Goal: Task Accomplishment & Management: Manage account settings

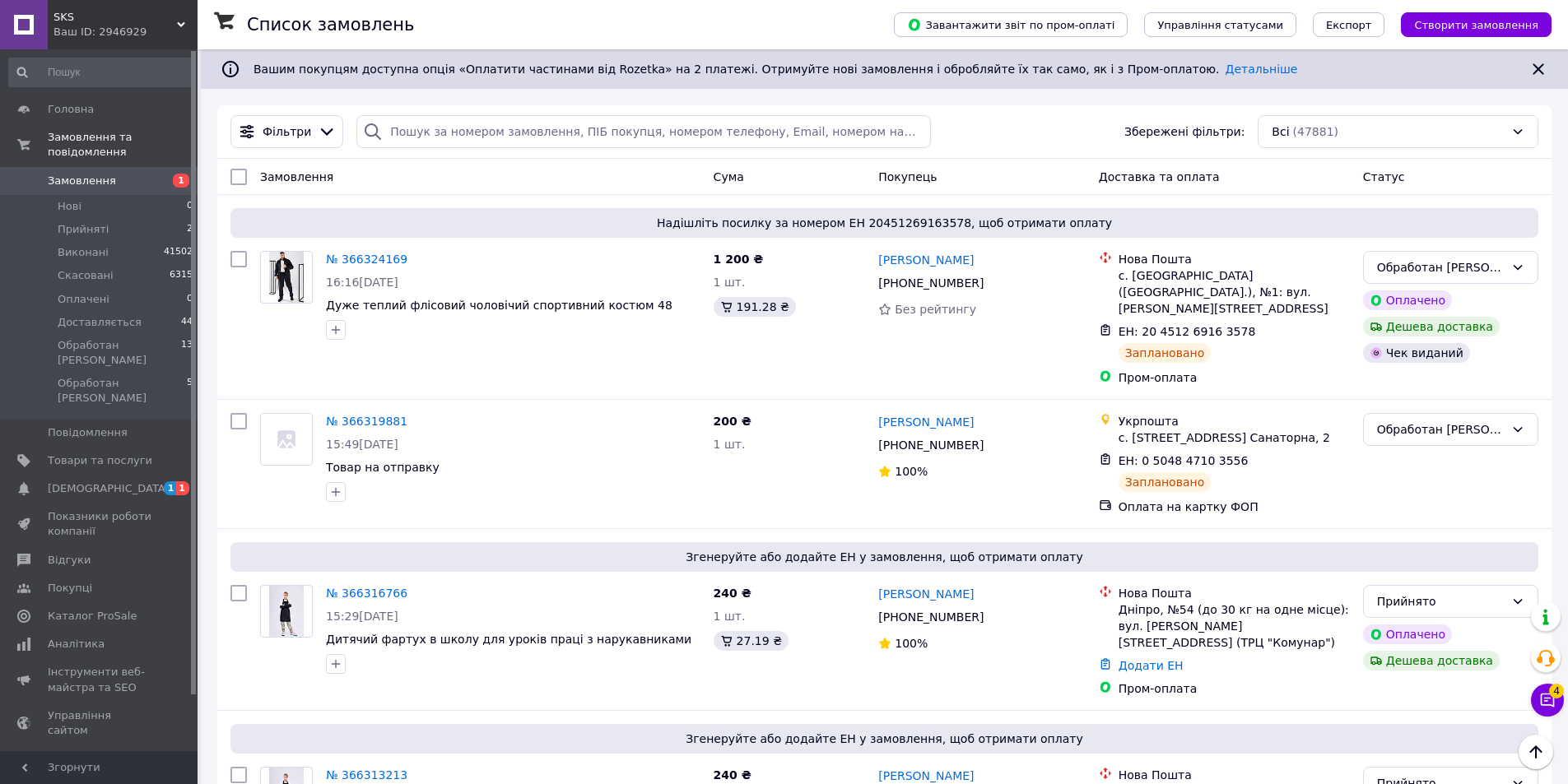
scroll to position [411, 0]
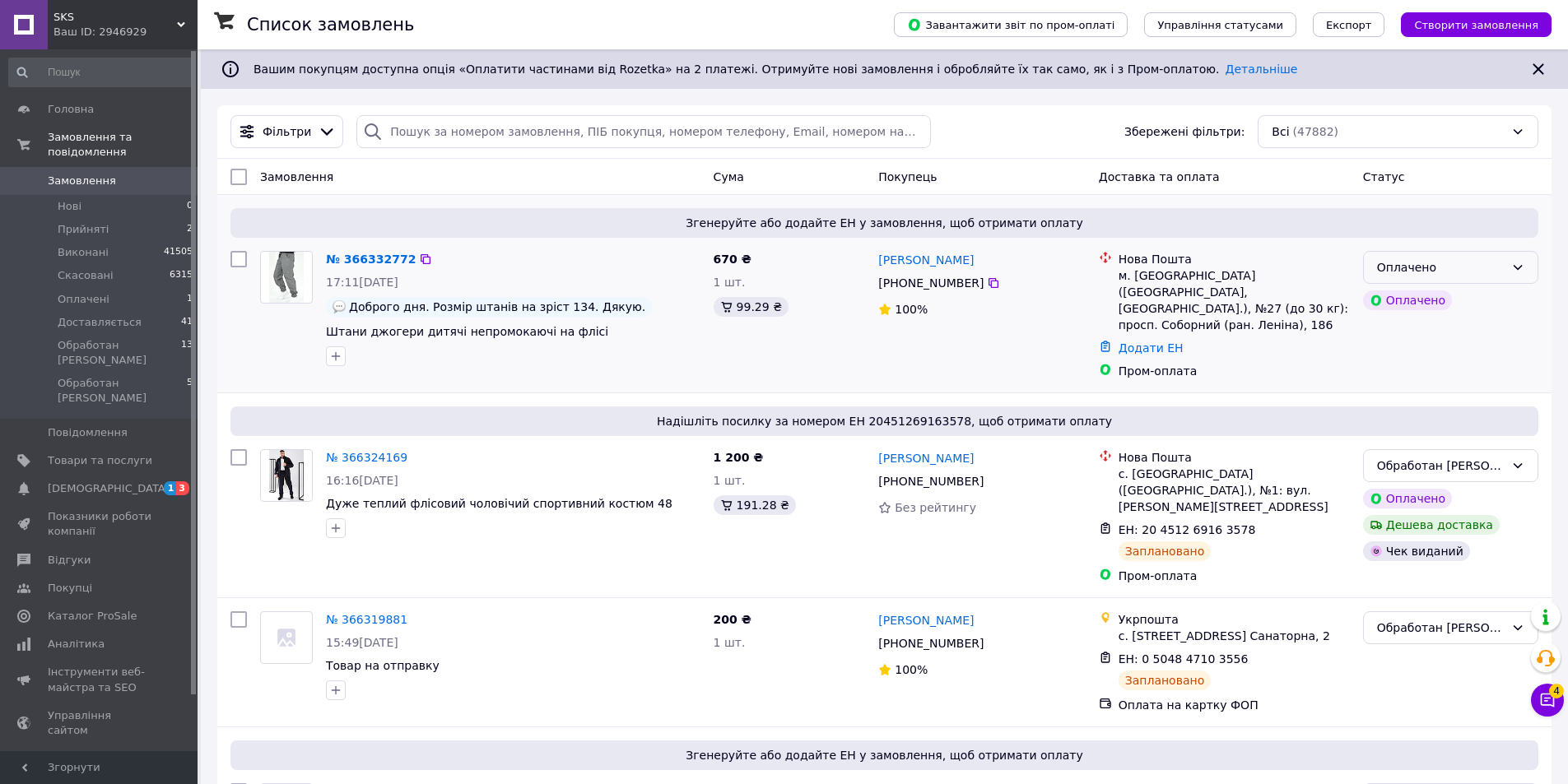
click at [1437, 268] on div "Оплачено" at bounding box center [1440, 267] width 128 height 18
drag, startPoint x: 1453, startPoint y: 385, endPoint x: 1439, endPoint y: 385, distance: 14.0
click at [1452, 385] on li "Обработан [PERSON_NAME]" at bounding box center [1450, 393] width 173 height 46
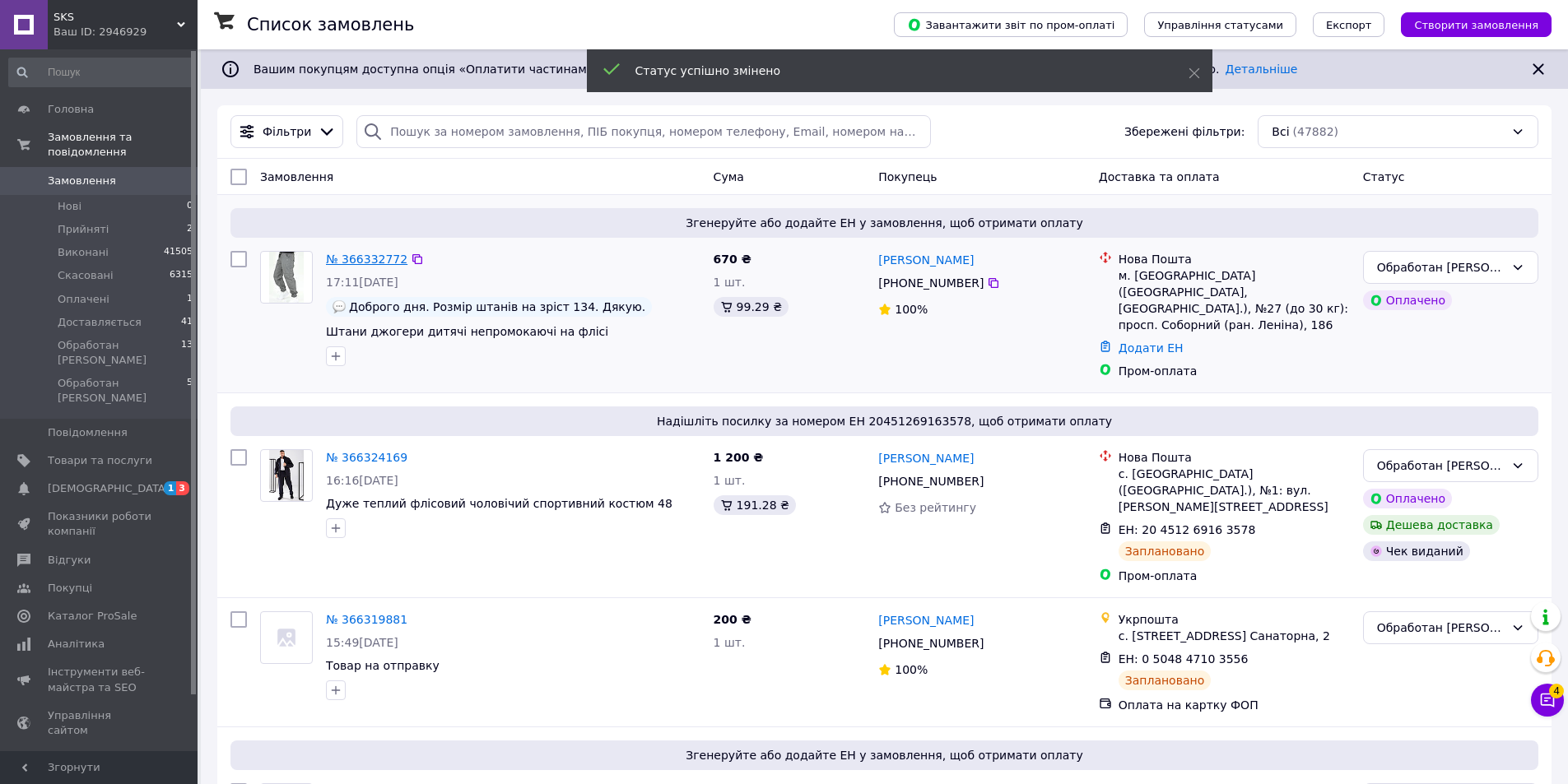
click at [361, 261] on link "№ 366332772" at bounding box center [366, 259] width 81 height 13
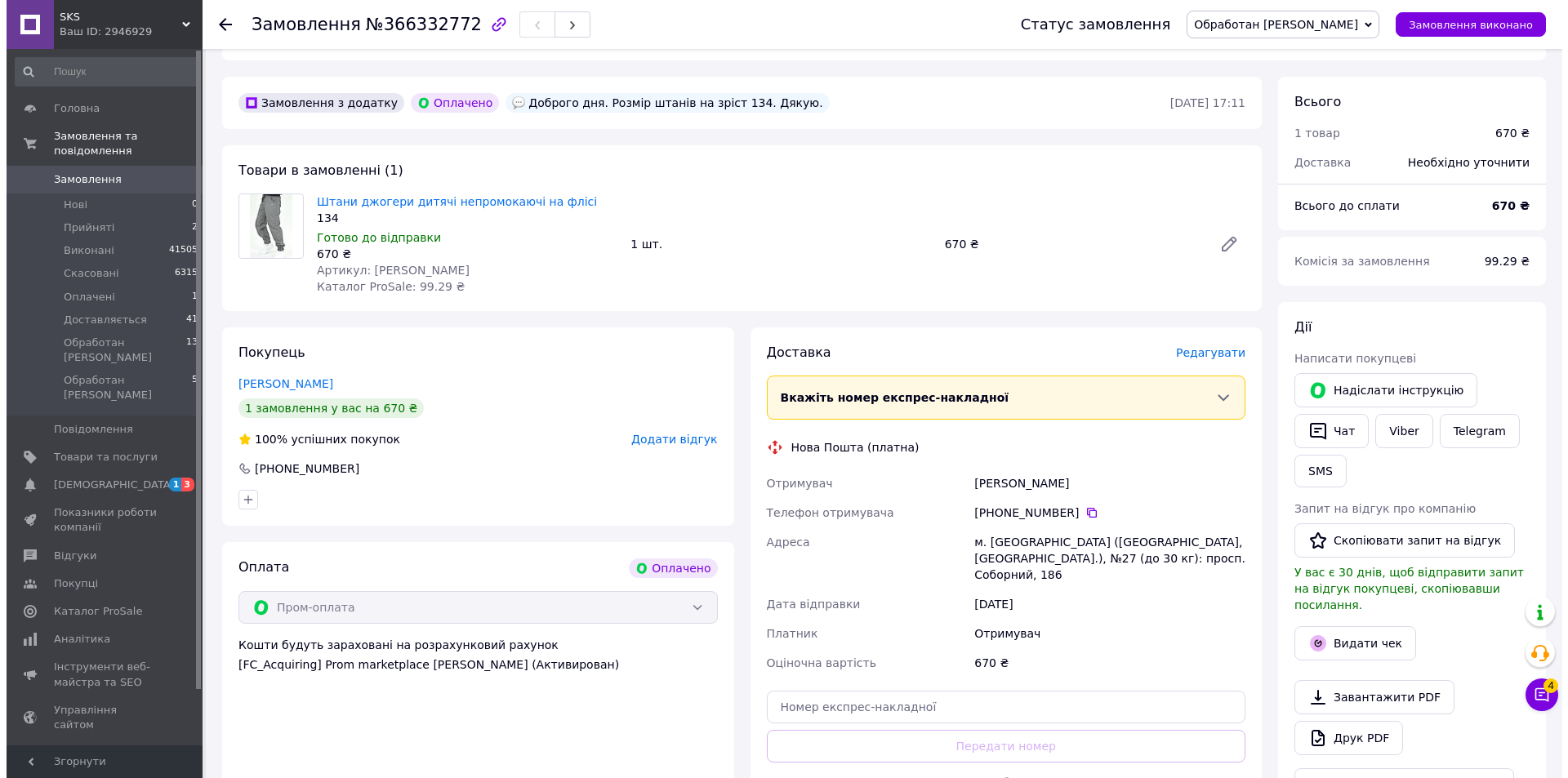
scroll to position [489, 0]
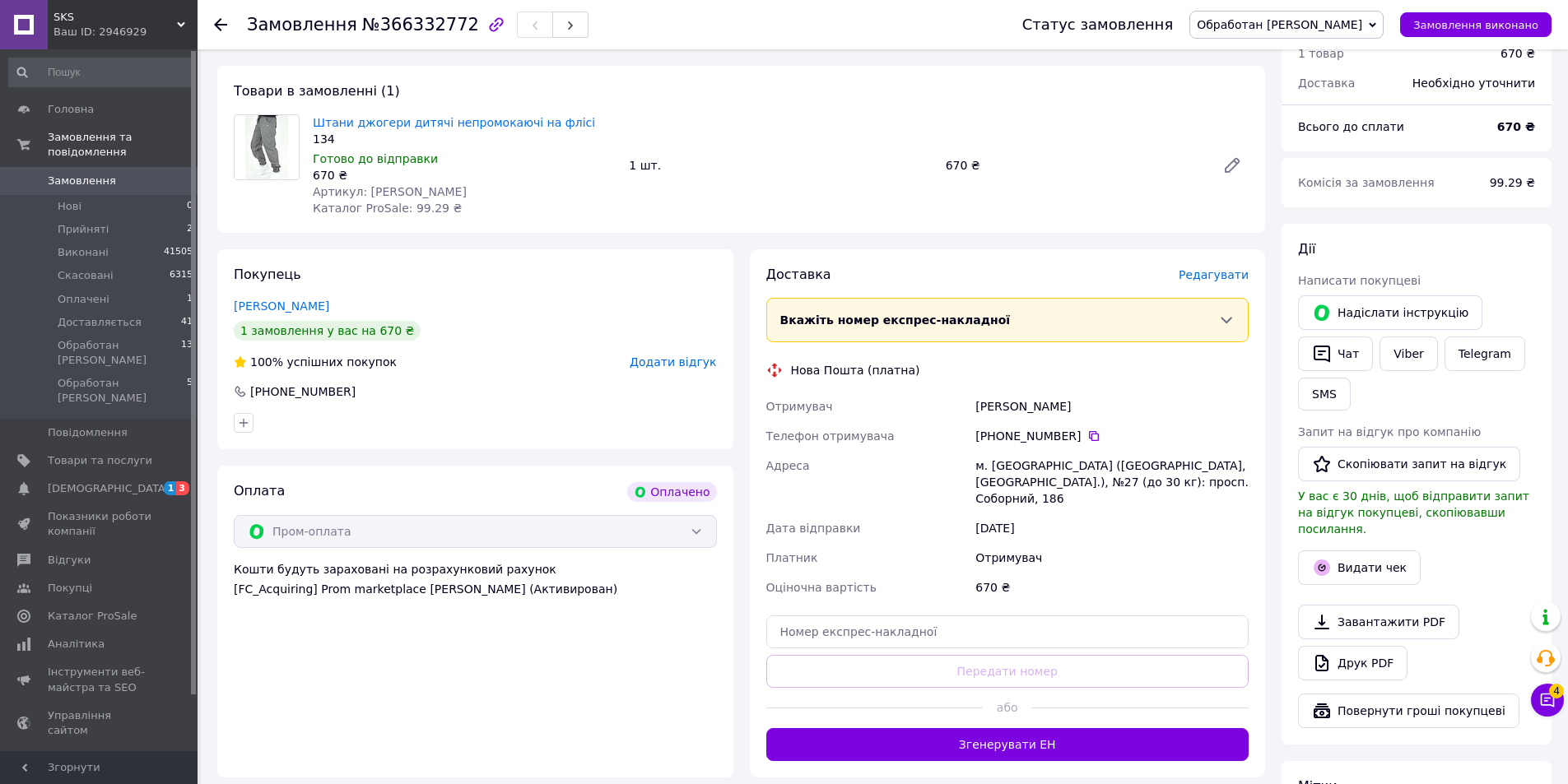
click at [1214, 268] on span "Редагувати" at bounding box center [1213, 275] width 70 height 13
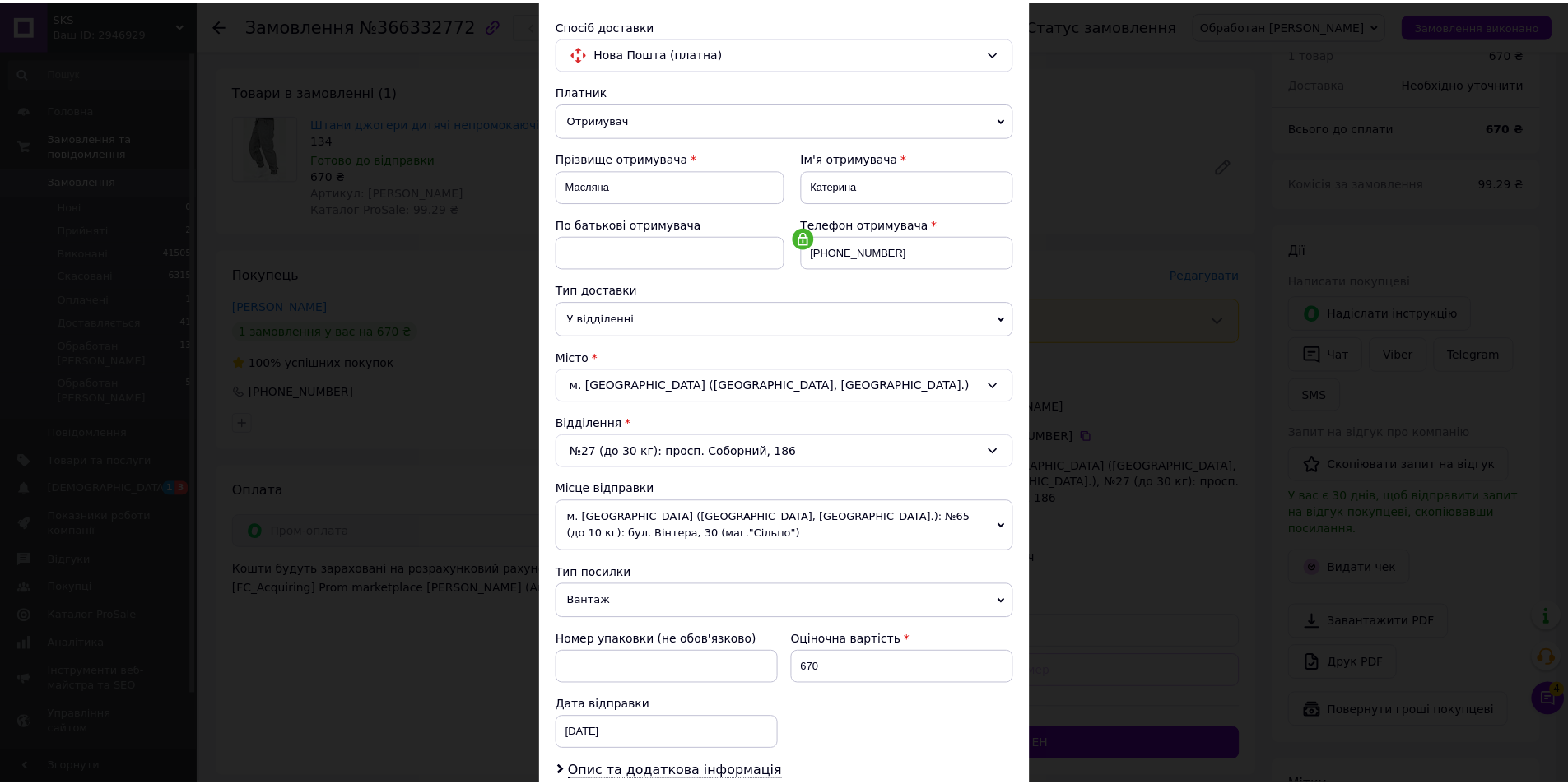
scroll to position [324, 0]
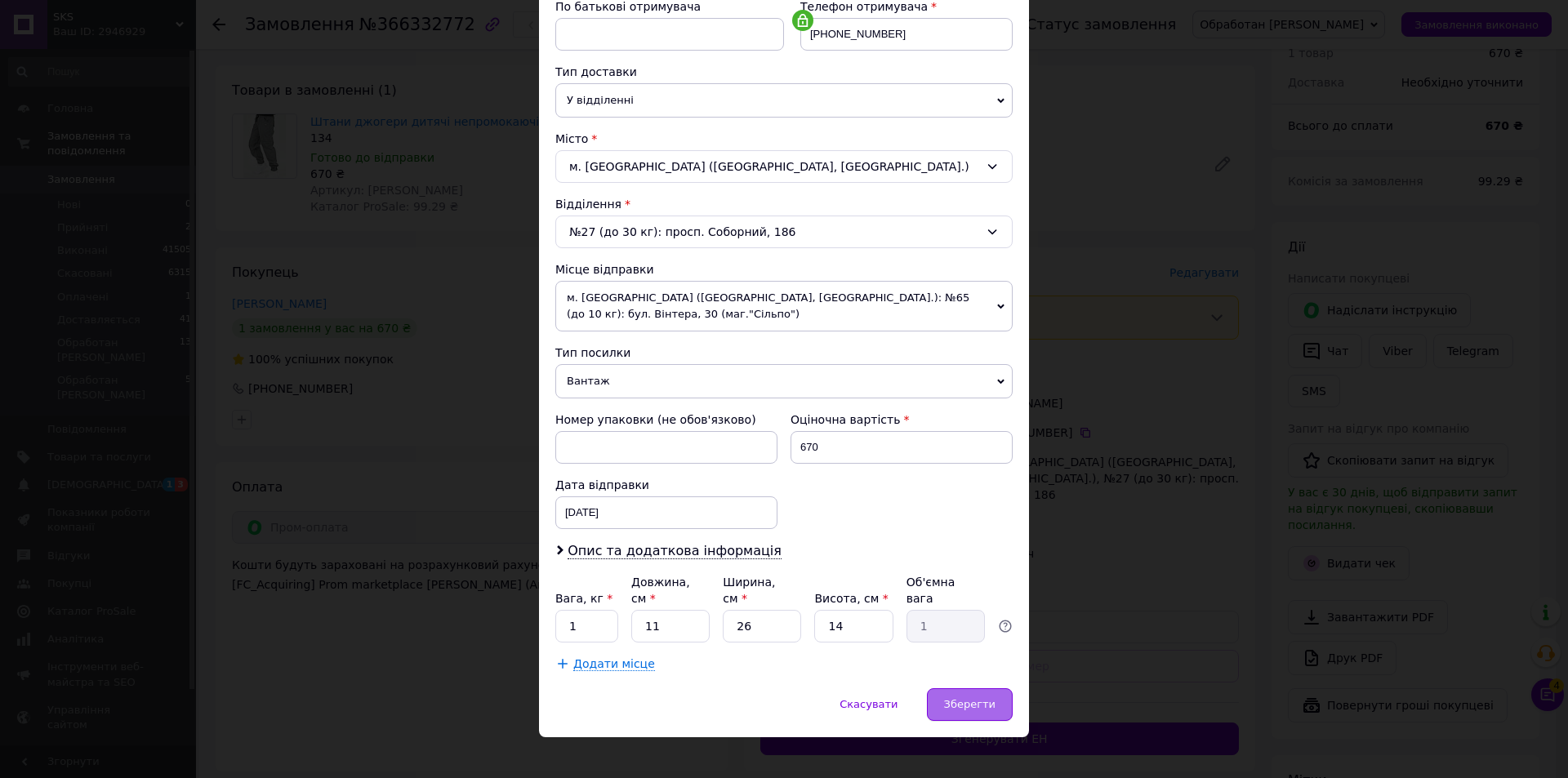
click at [971, 698] on span "Зберегти" at bounding box center [970, 703] width 52 height 12
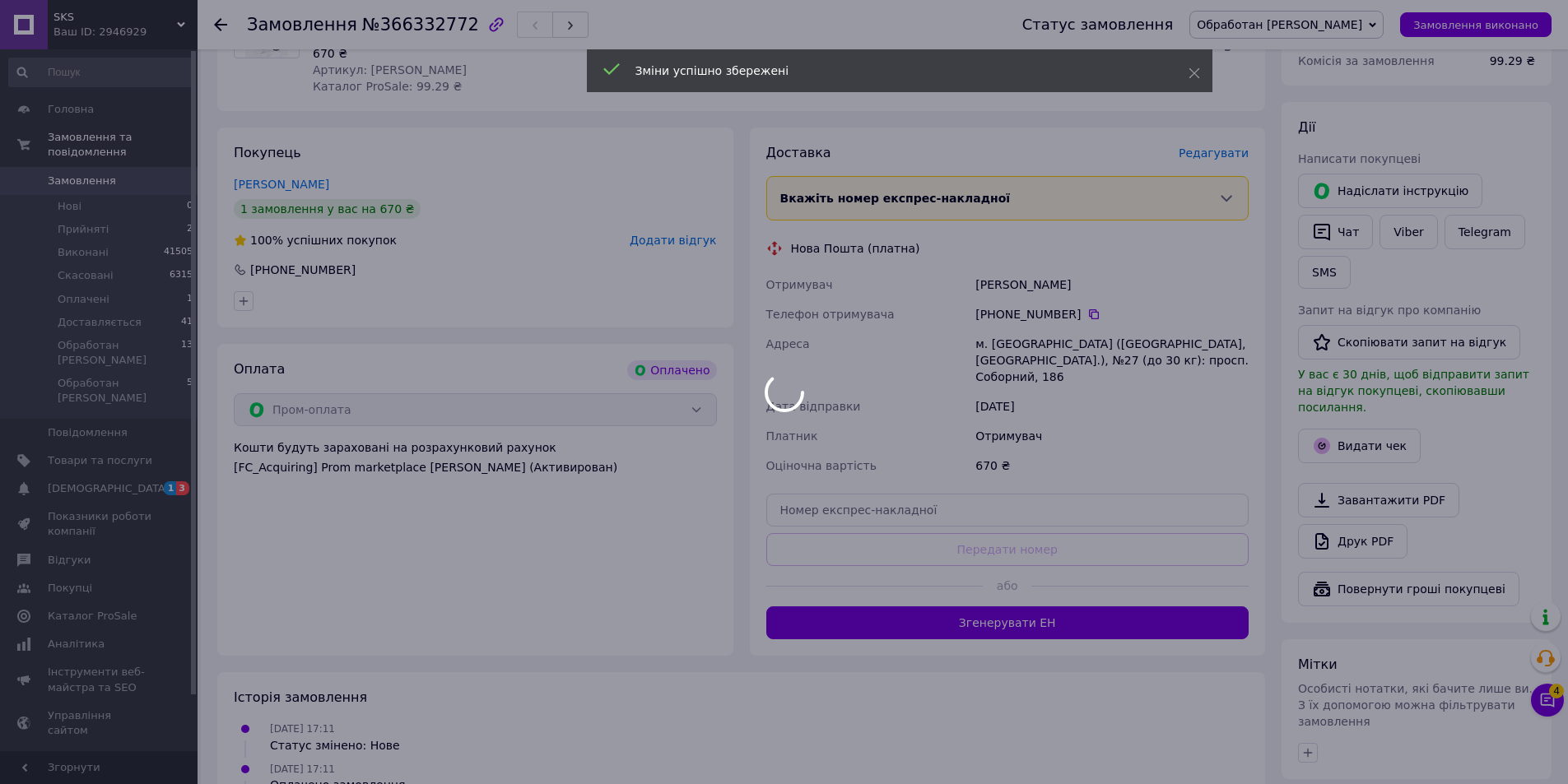
scroll to position [740, 0]
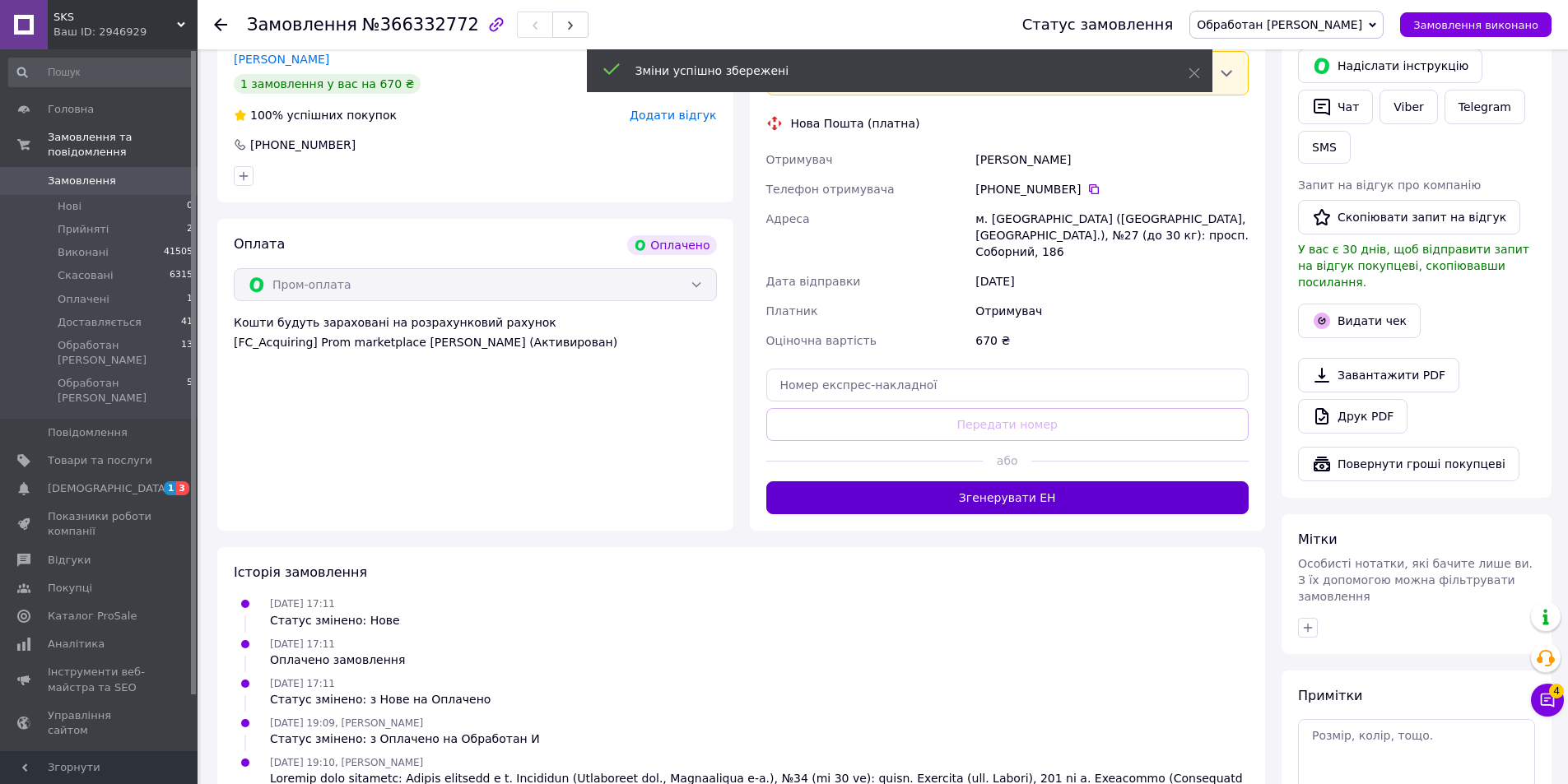
click at [1032, 481] on button "Згенерувати ЕН" at bounding box center [1007, 497] width 483 height 33
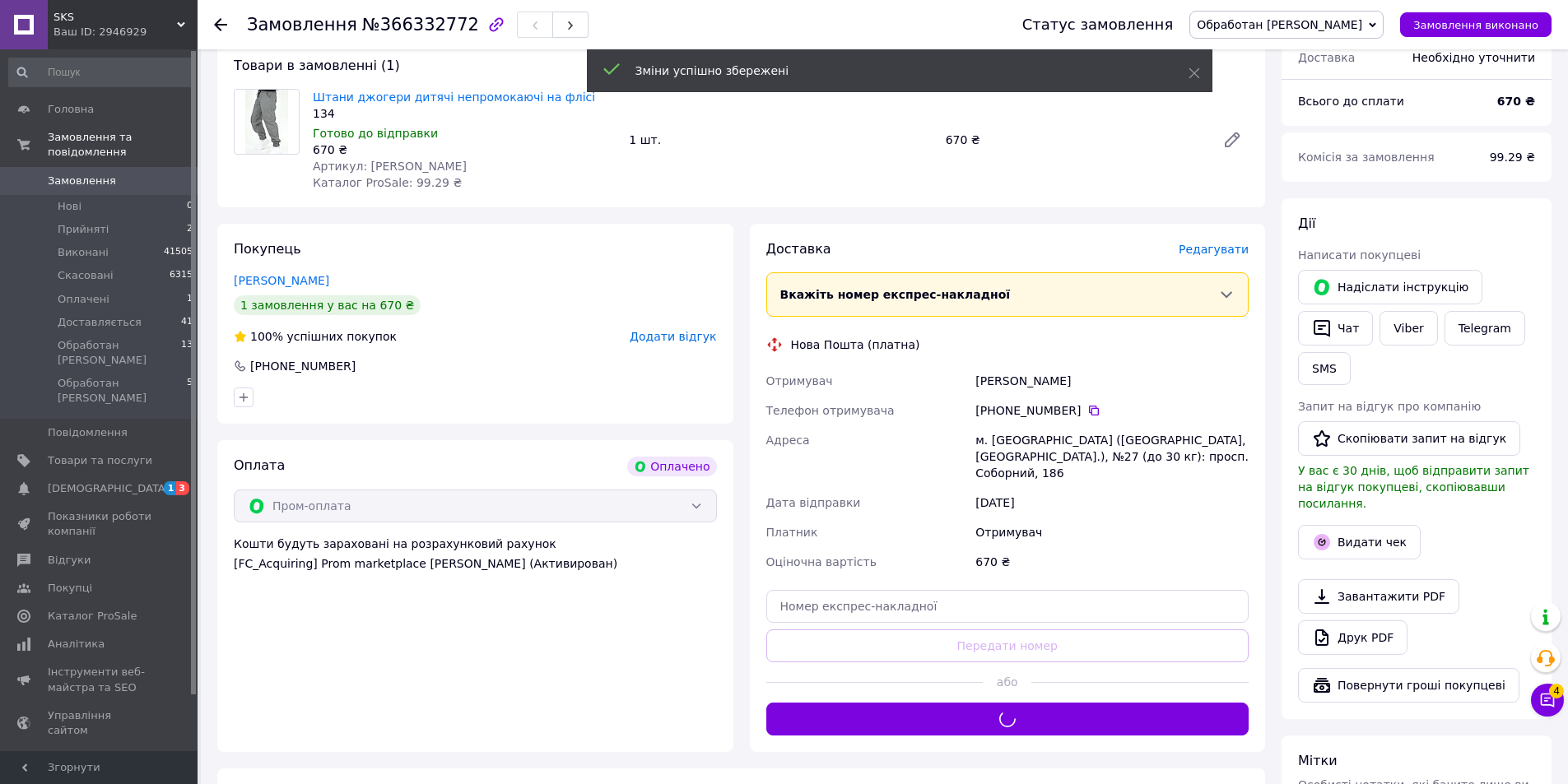
scroll to position [493, 0]
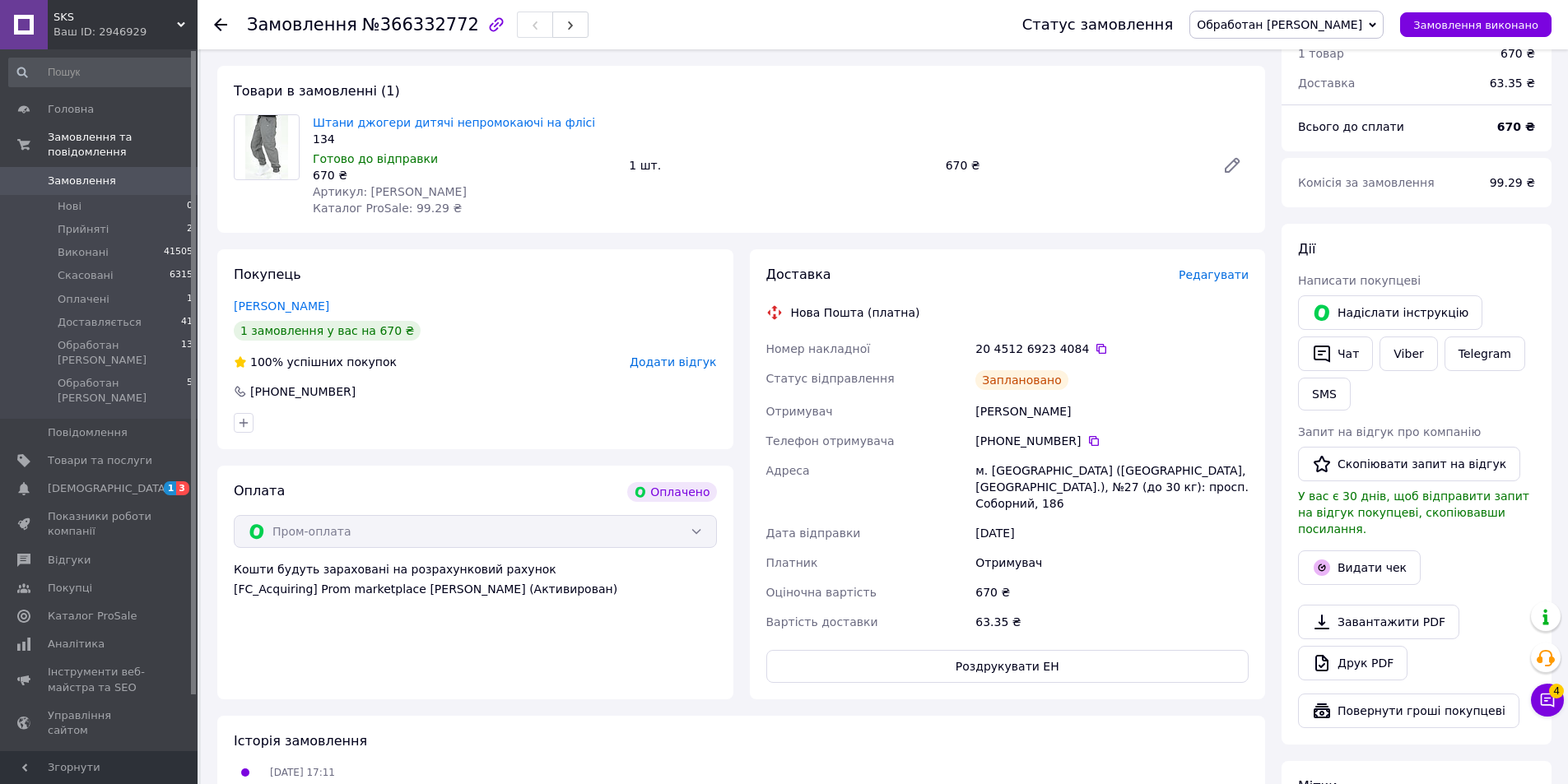
click at [83, 173] on span "Замовлення" at bounding box center [81, 181] width 68 height 15
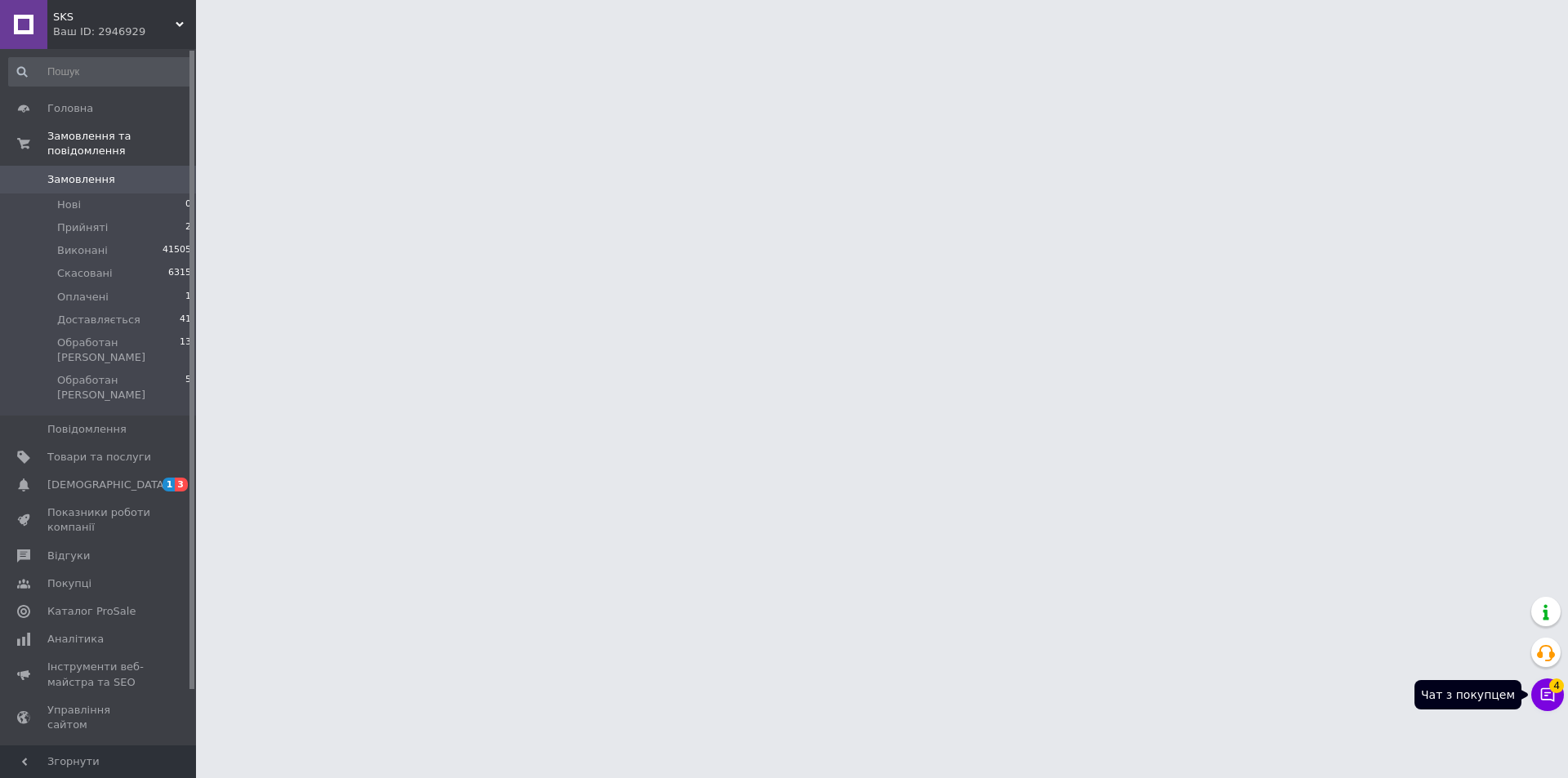
click at [1547, 692] on icon at bounding box center [1548, 695] width 14 height 14
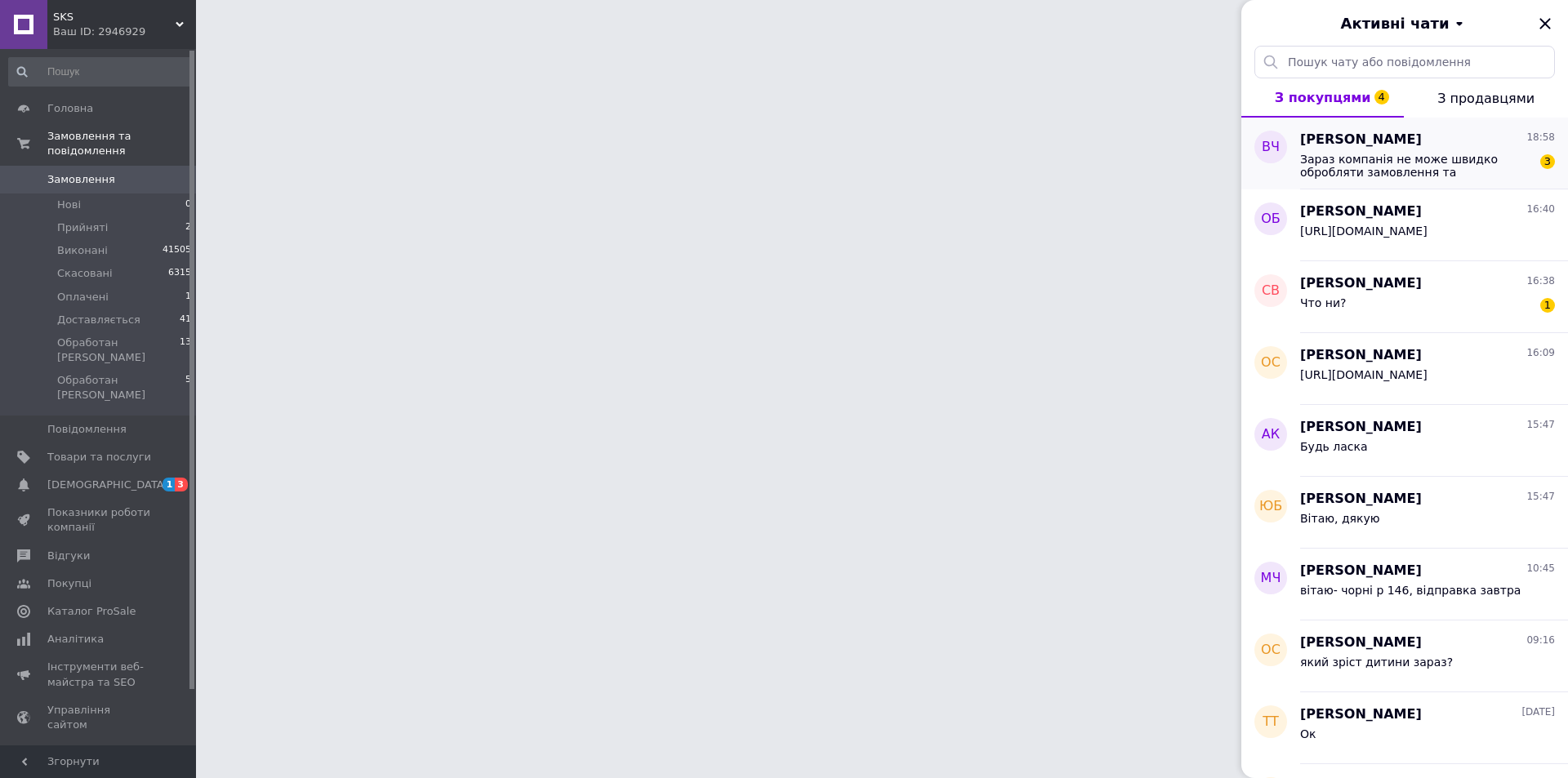
click at [1415, 163] on span "Зараз компанія не може швидко обробляти замовлення та повідомлення, оскільки за…" at bounding box center [1415, 166] width 232 height 26
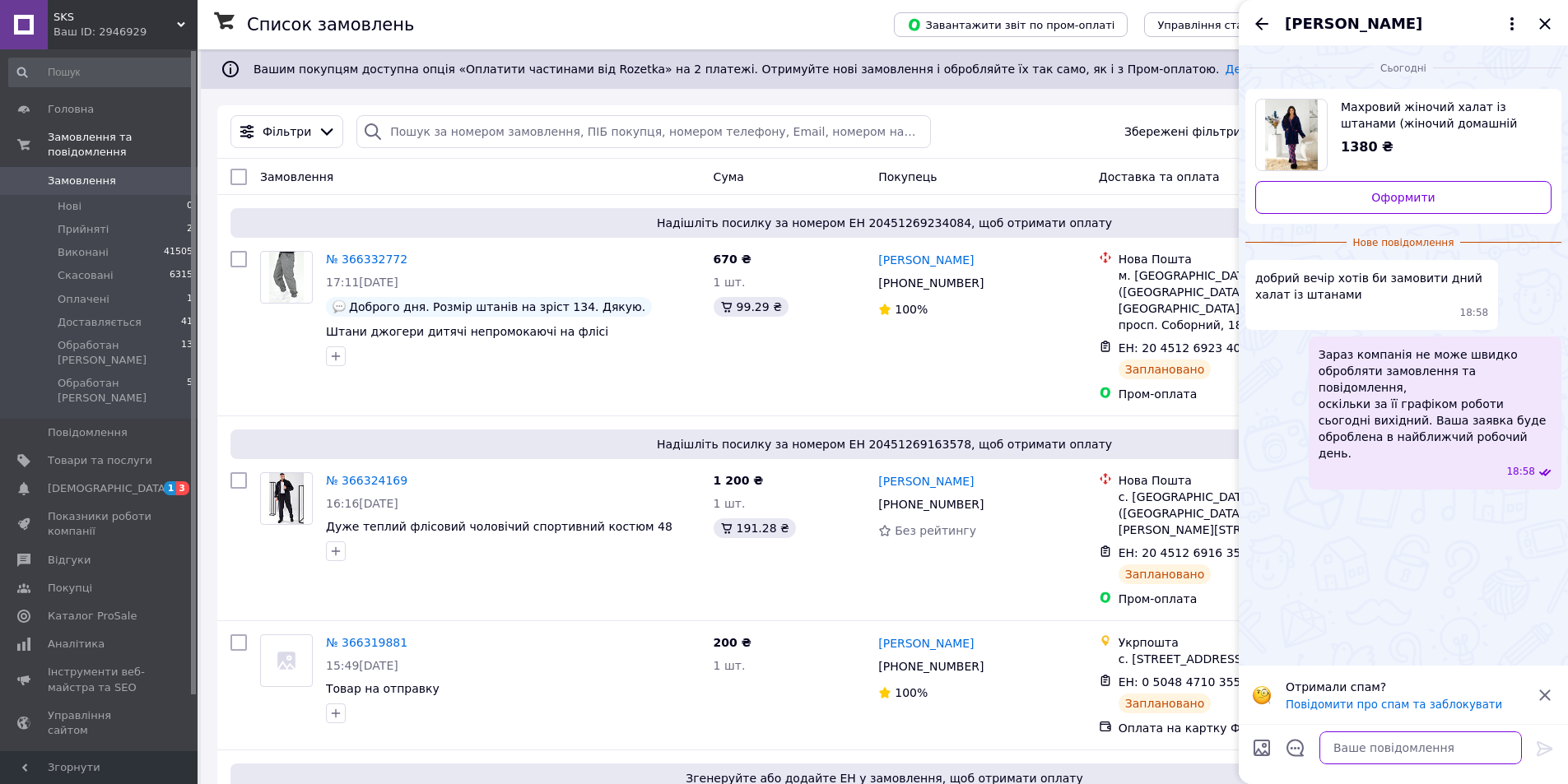
click at [1412, 750] on textarea at bounding box center [1420, 747] width 202 height 33
click at [1395, 747] on textarea at bounding box center [1420, 747] width 202 height 33
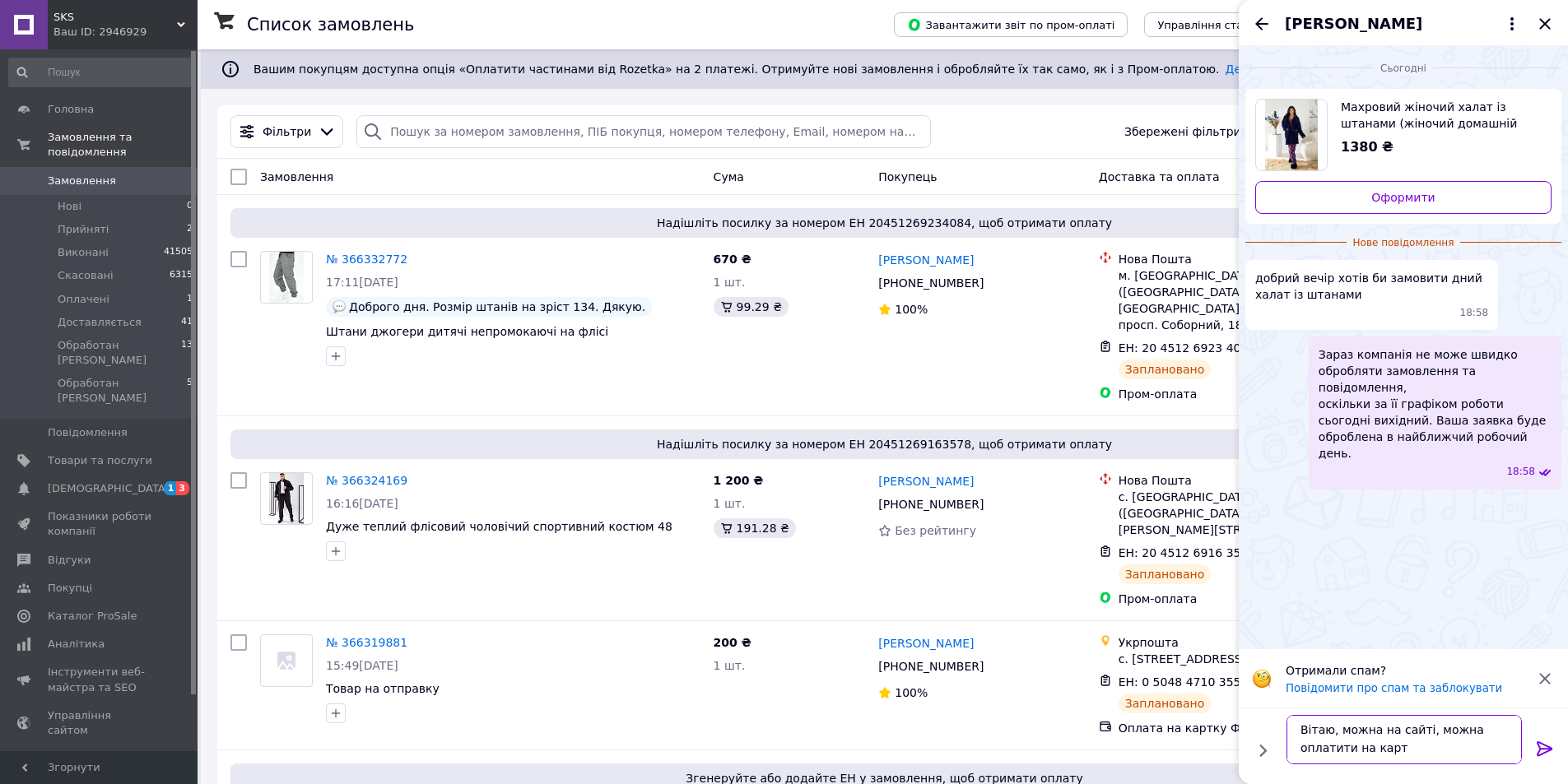
type textarea "Вітаю, можна на сайті, можна оплатити на карту"
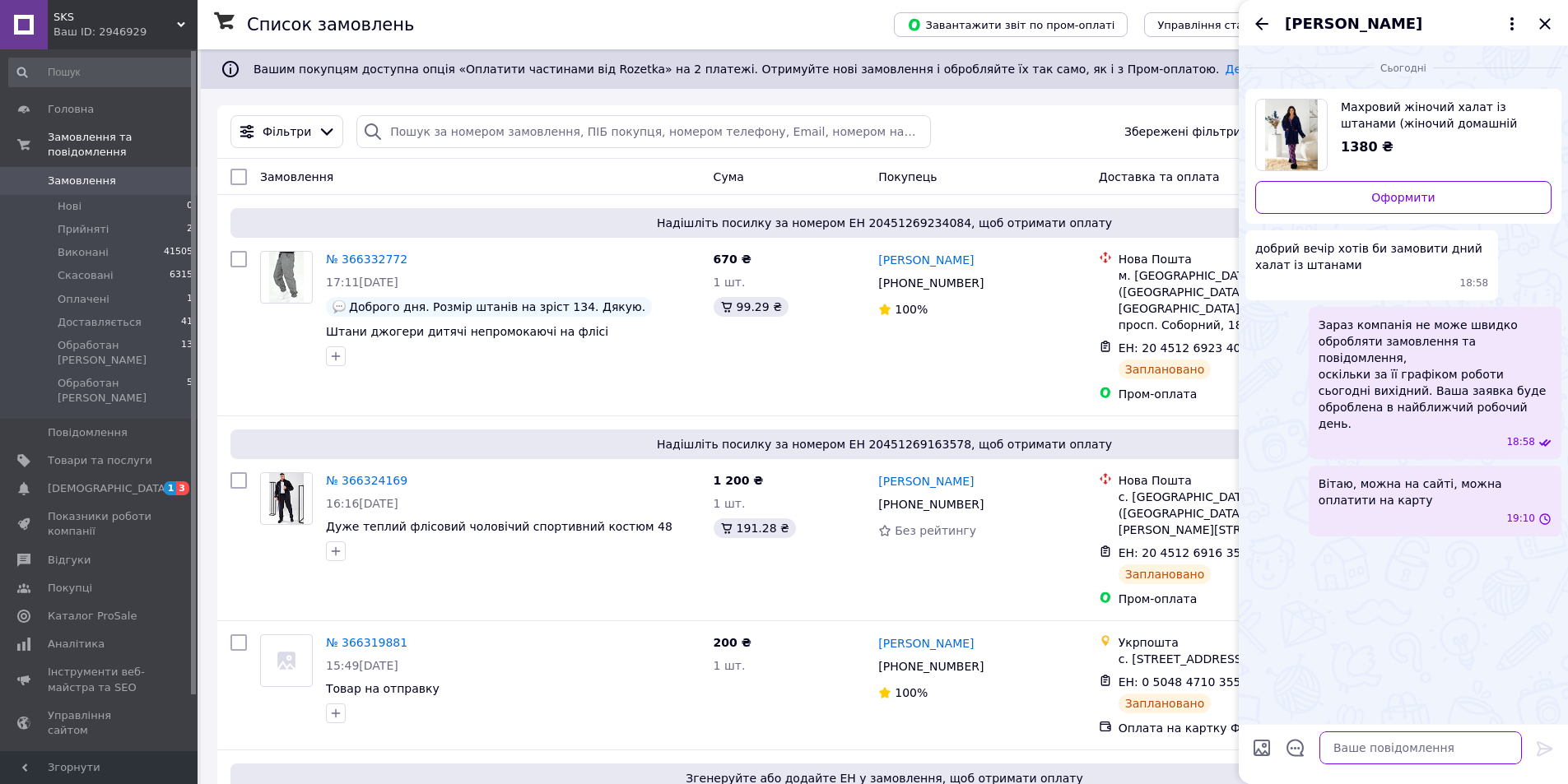
scroll to position [0, 0]
type textarea "чпстково 120грн або повнку оплату 1380грн"
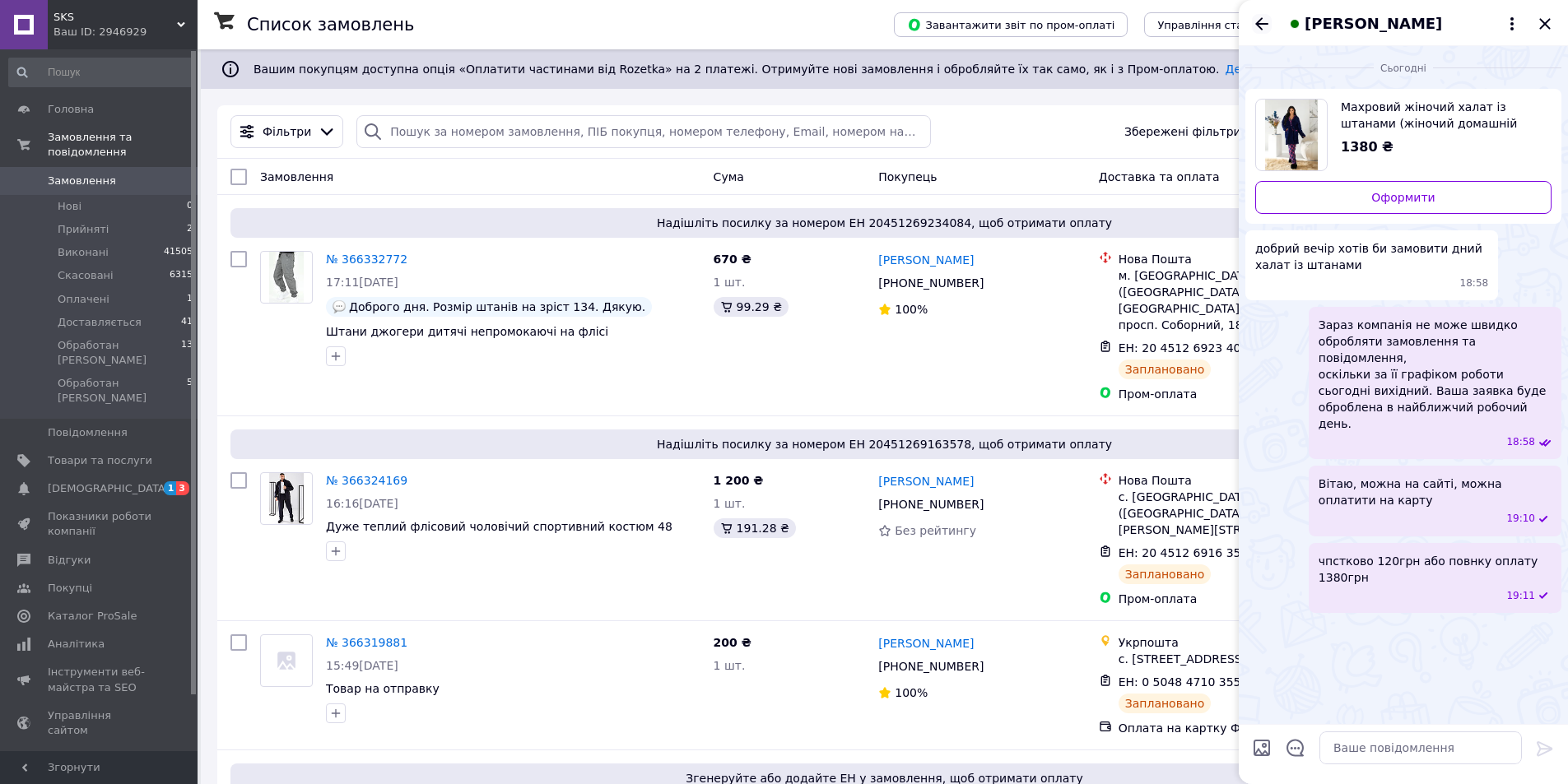
click at [1254, 31] on icon "Назад" at bounding box center [1261, 23] width 20 height 20
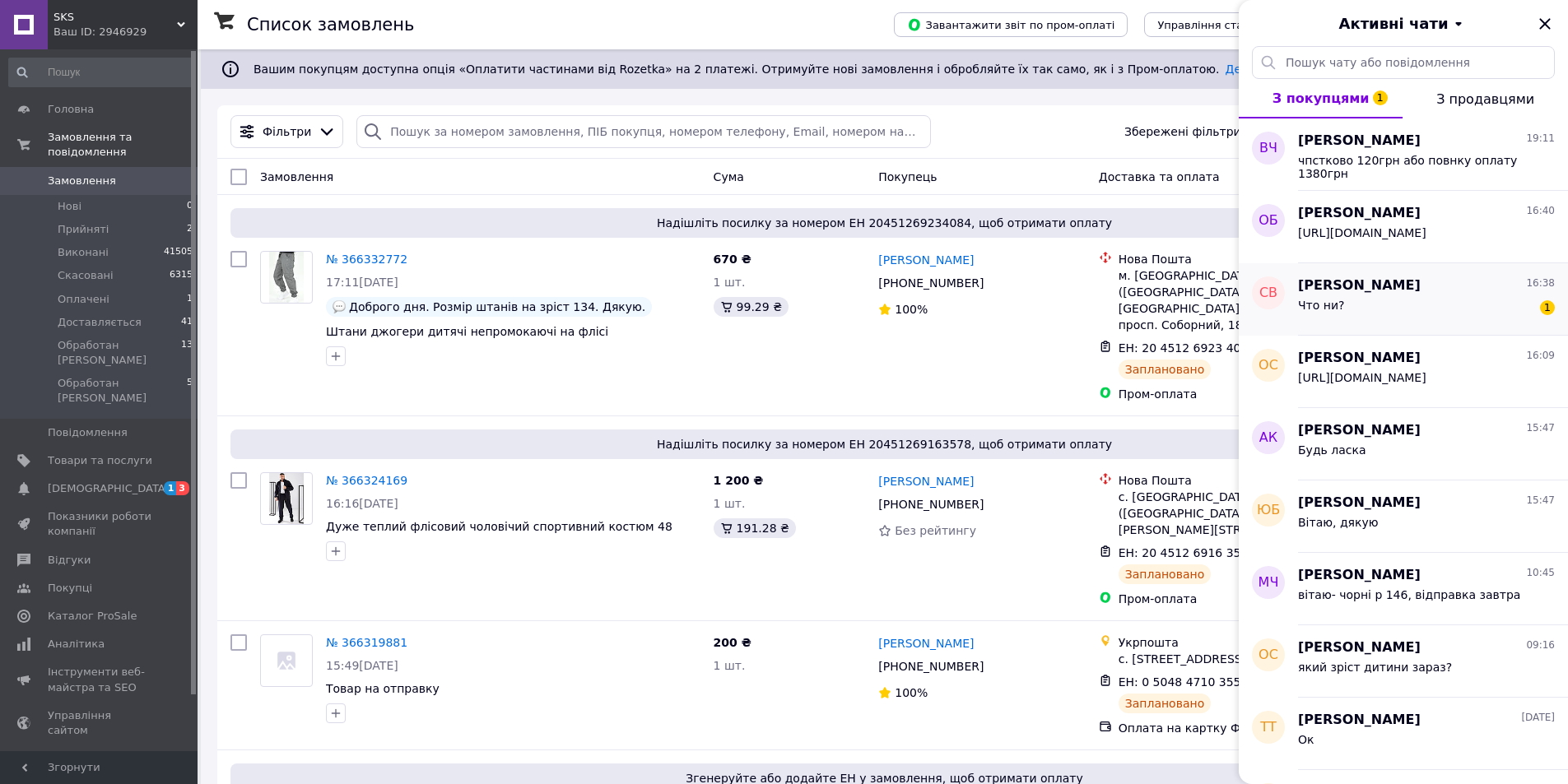
click at [1383, 294] on span "[PERSON_NAME]" at bounding box center [1358, 285] width 122 height 19
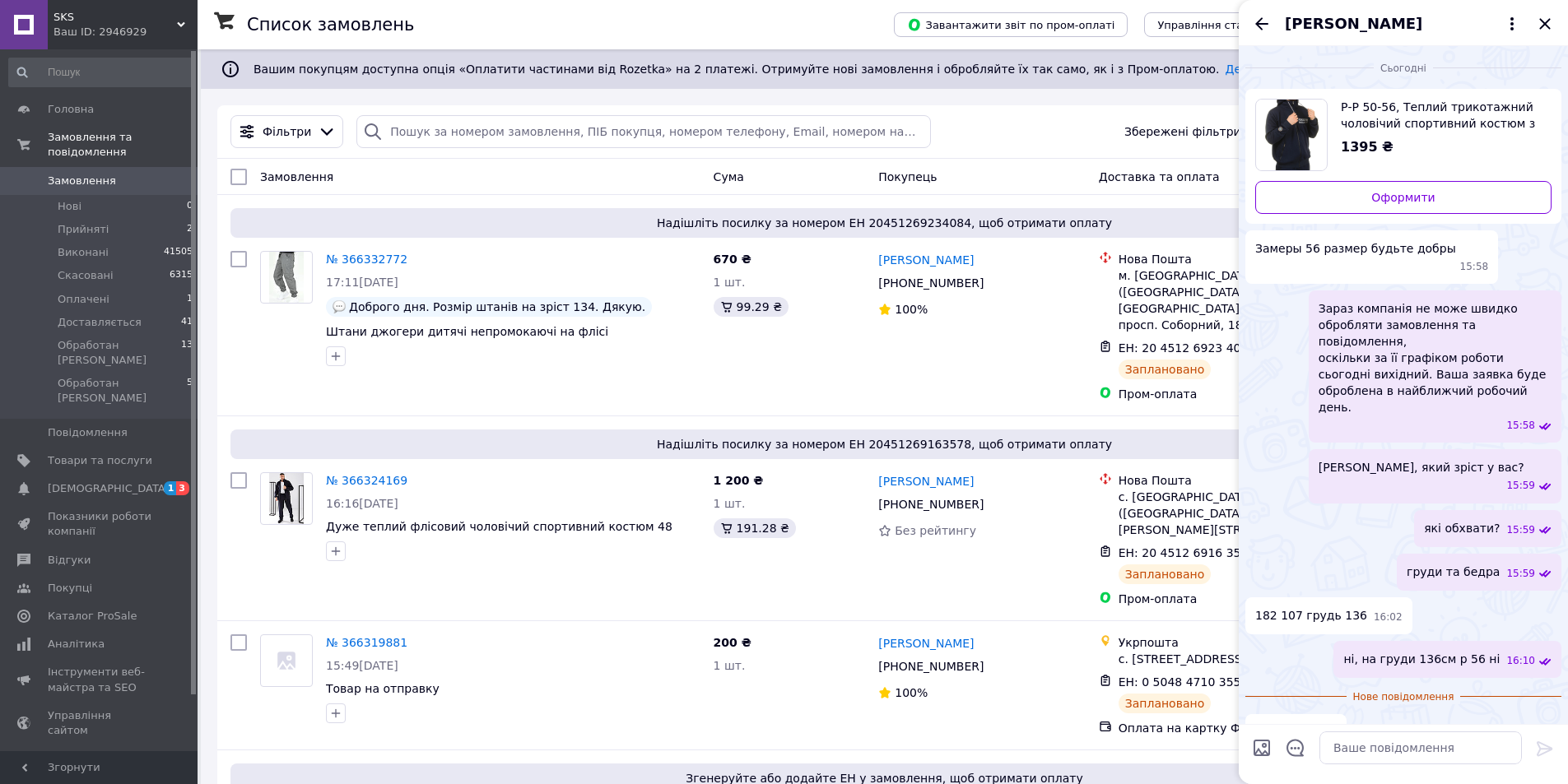
click at [1417, 115] on span "Р-Р 50-56, Теплий трикотажний чоловічий спортивний костюм з начосом 56(XXXXL)" at bounding box center [1439, 115] width 198 height 33
click at [1367, 748] on textarea at bounding box center [1420, 747] width 202 height 33
type textarea "бо груди людини 136см то не р 56"
click at [1547, 26] on icon "Закрити" at bounding box center [1544, 23] width 20 height 20
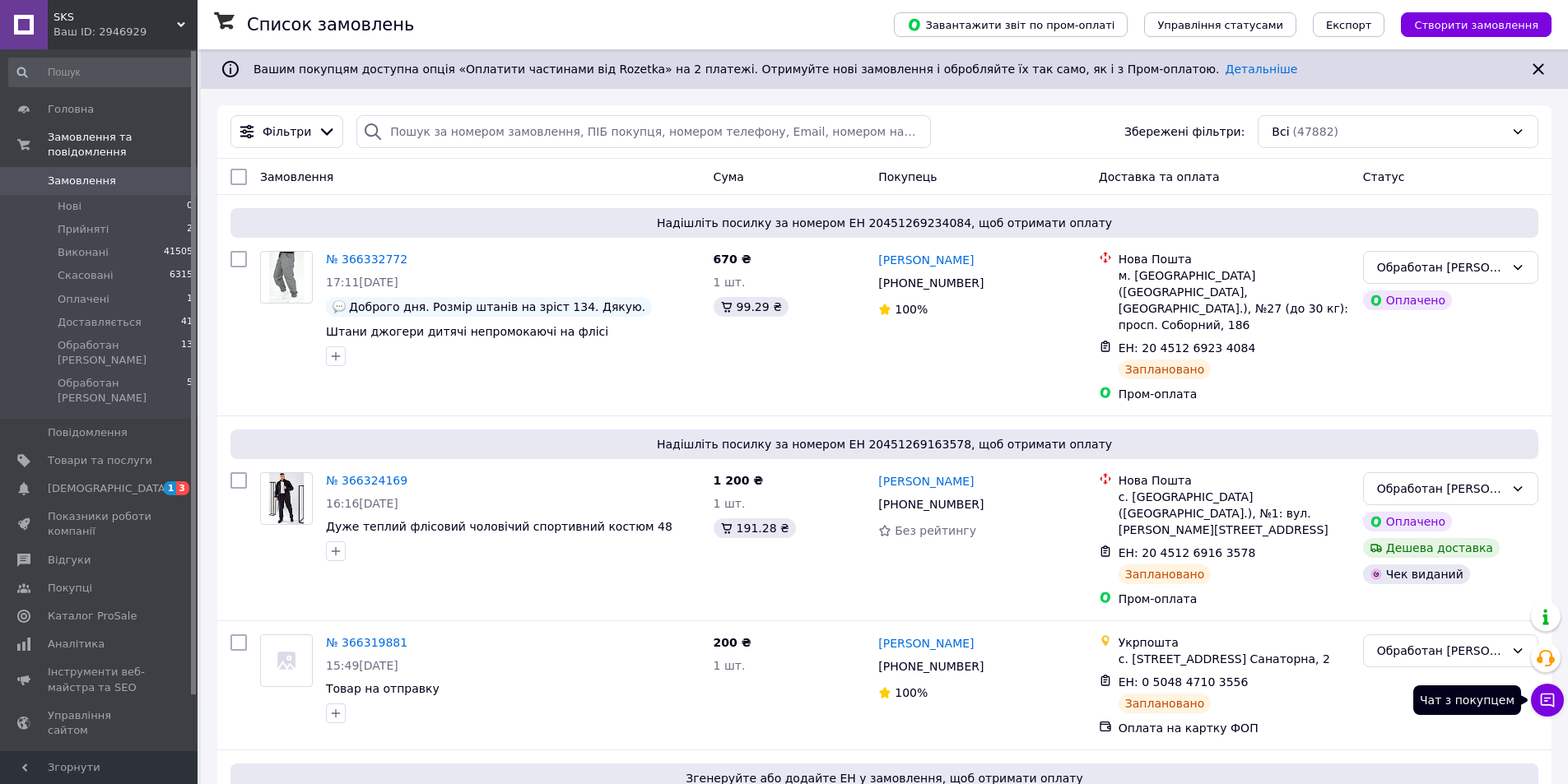
click at [1545, 704] on icon at bounding box center [1547, 700] width 14 height 14
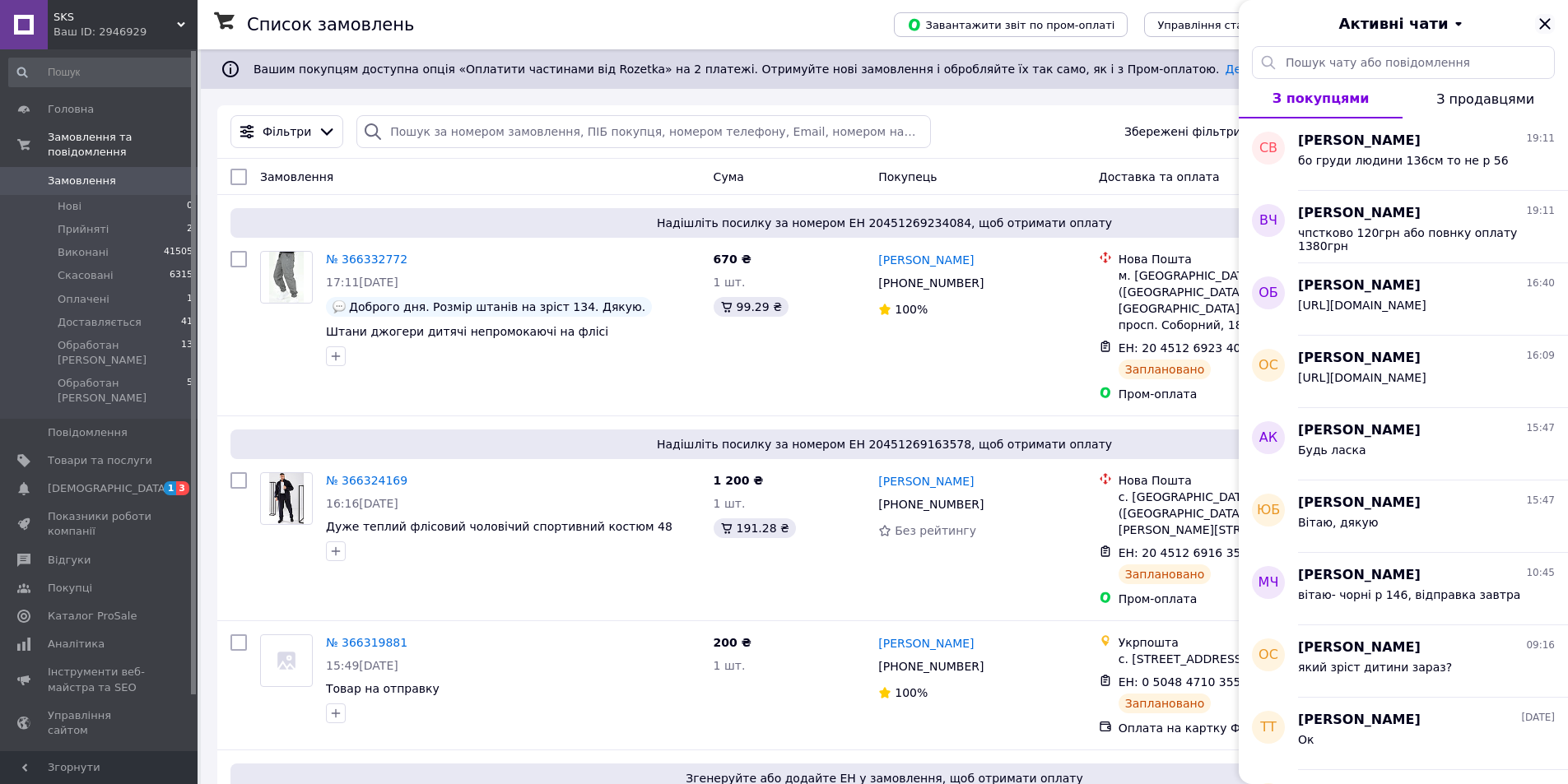
click at [1545, 20] on icon "Закрити" at bounding box center [1544, 23] width 20 height 20
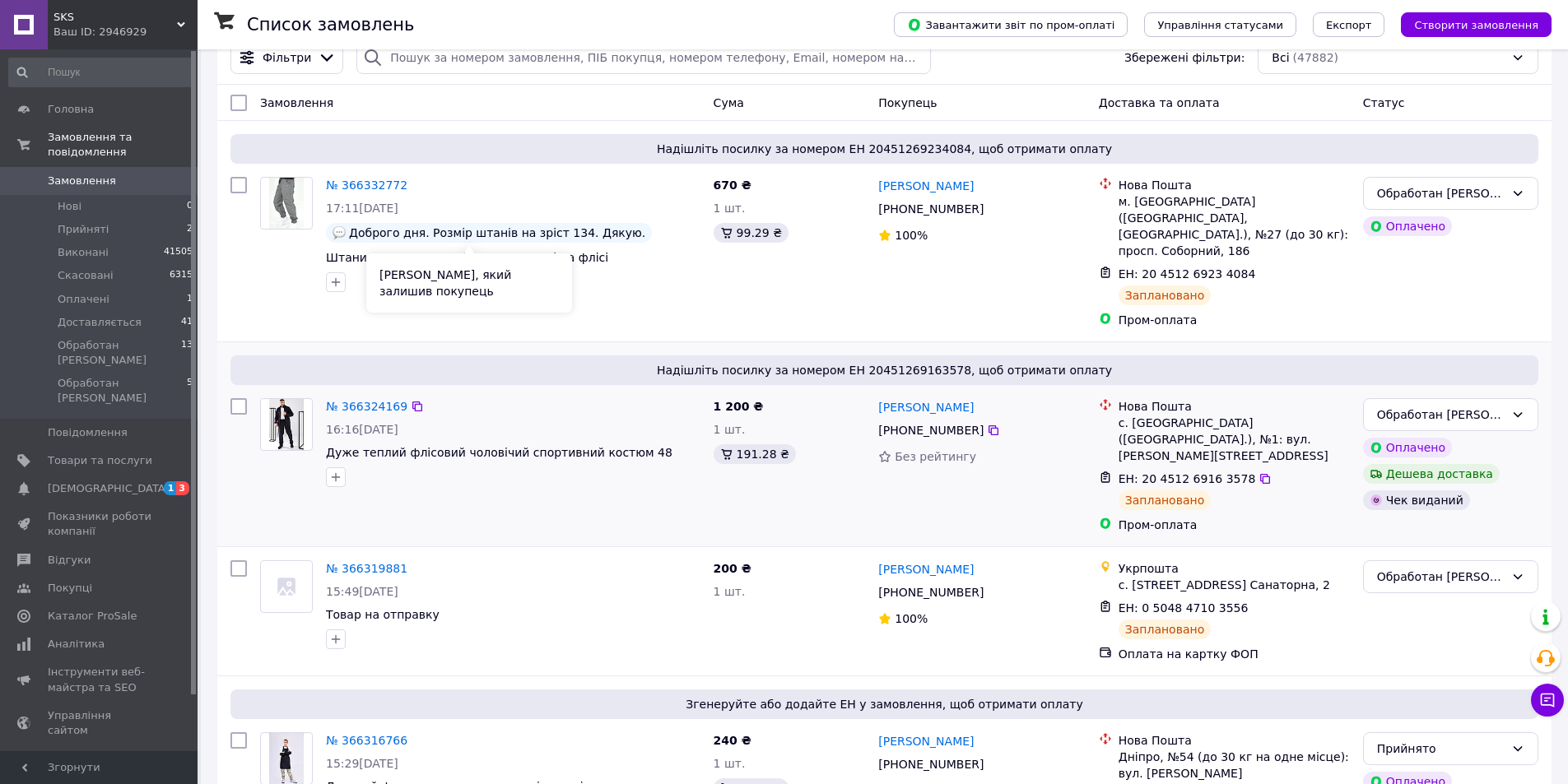
scroll to position [164, 0]
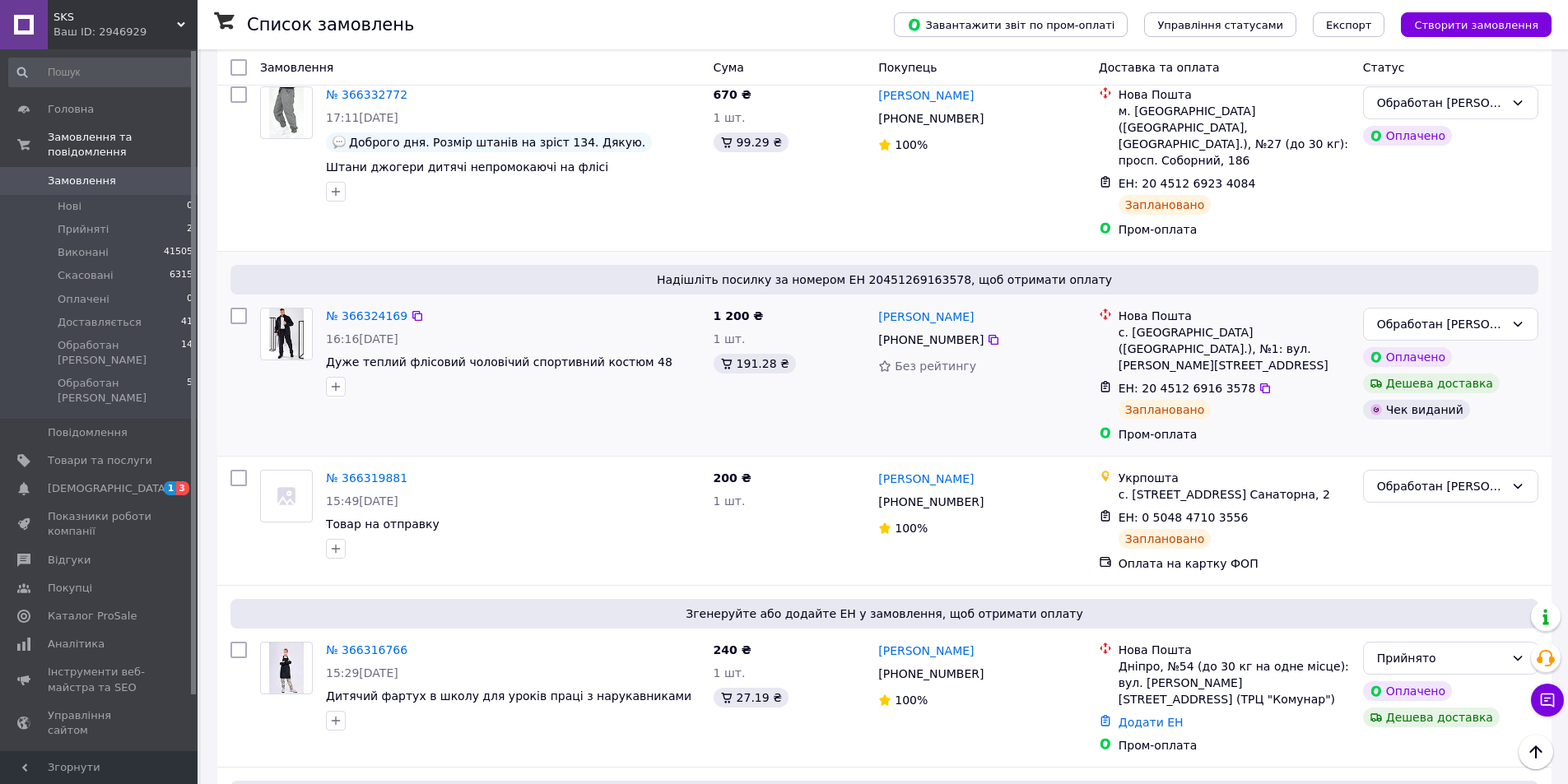
scroll to position [411, 0]
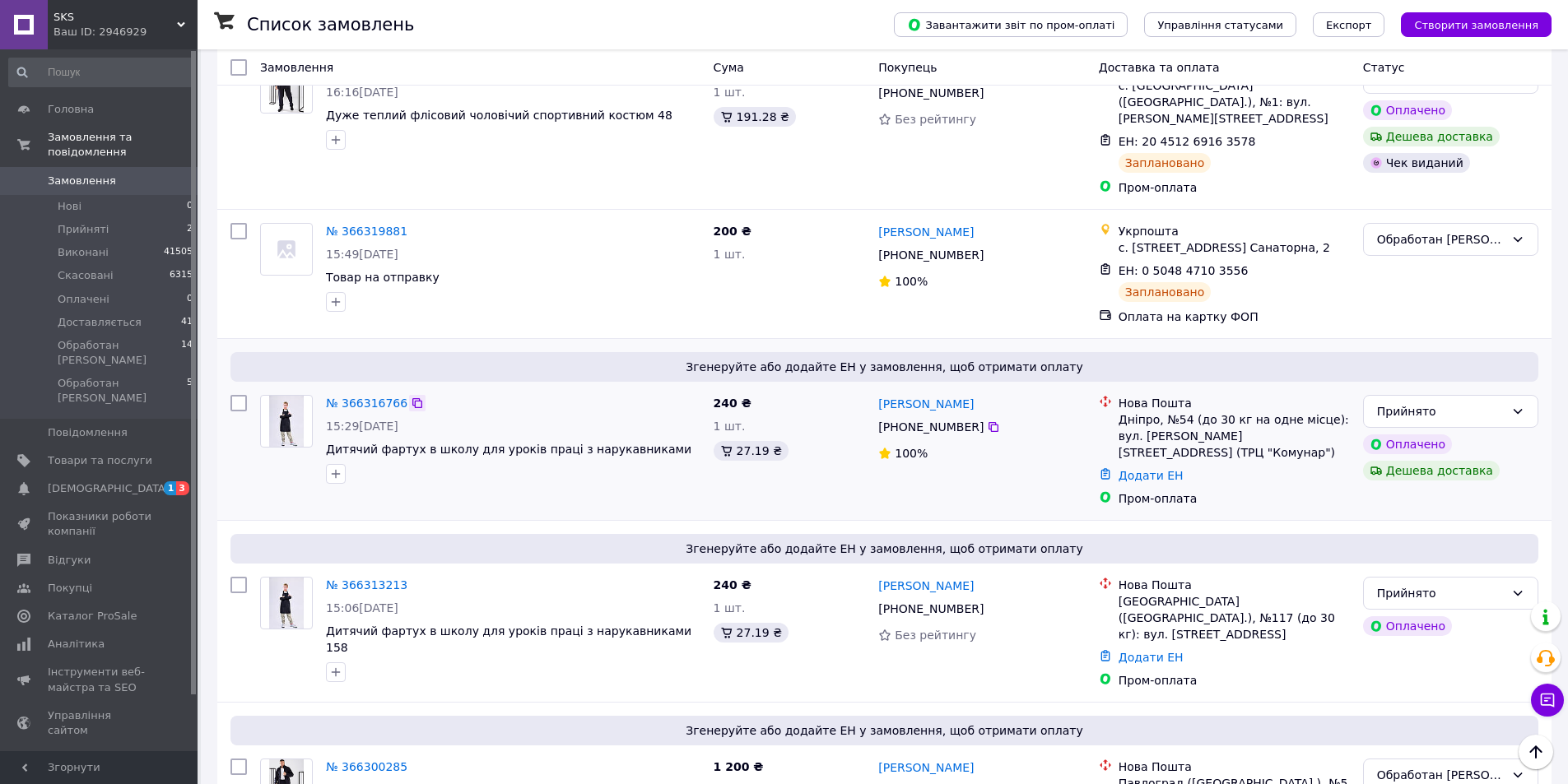
click at [410, 396] on icon at bounding box center [417, 403] width 13 height 13
click at [298, 622] on div at bounding box center [286, 628] width 66 height 118
click at [411, 578] on icon at bounding box center [417, 585] width 13 height 13
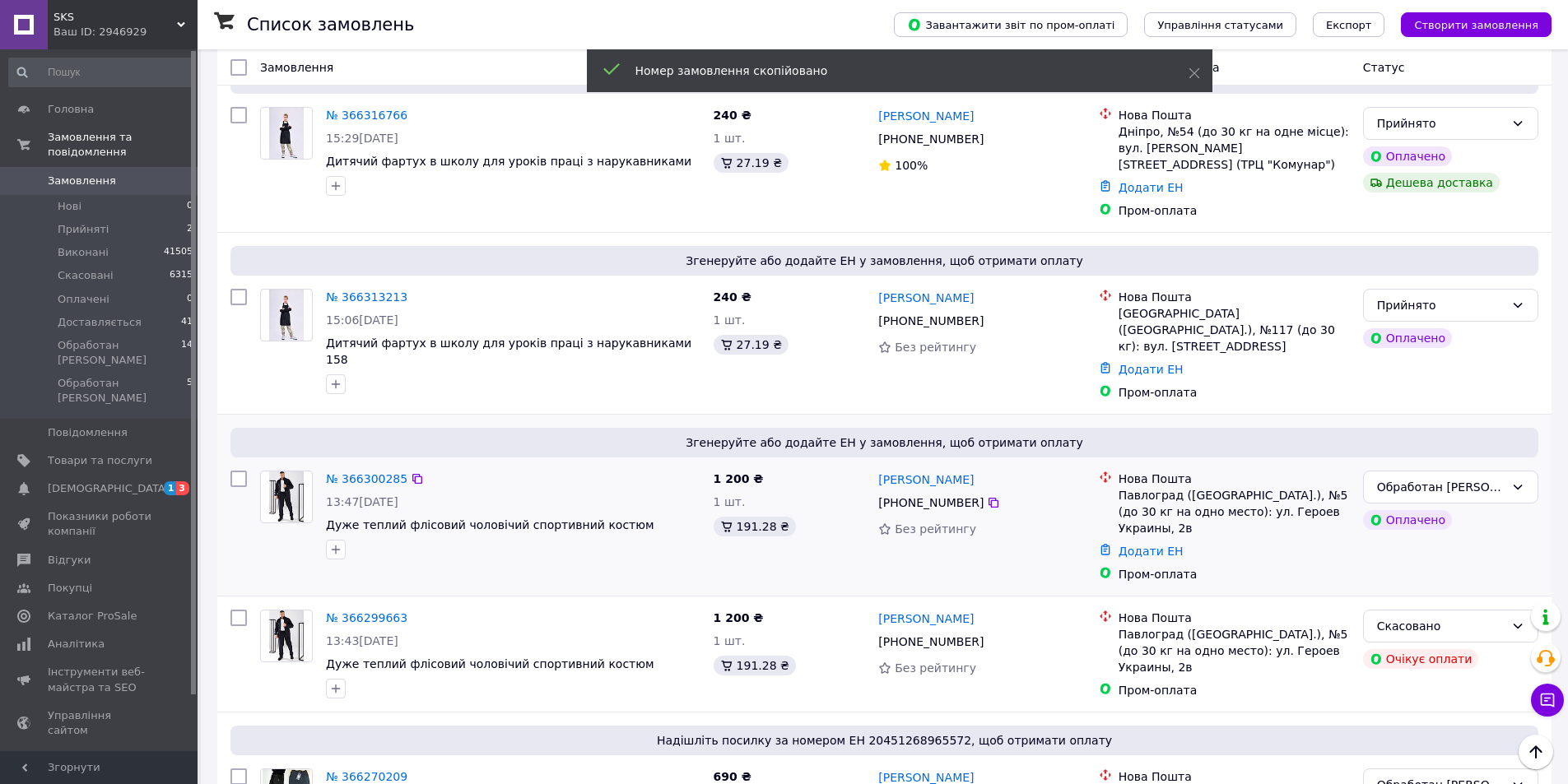
scroll to position [740, 0]
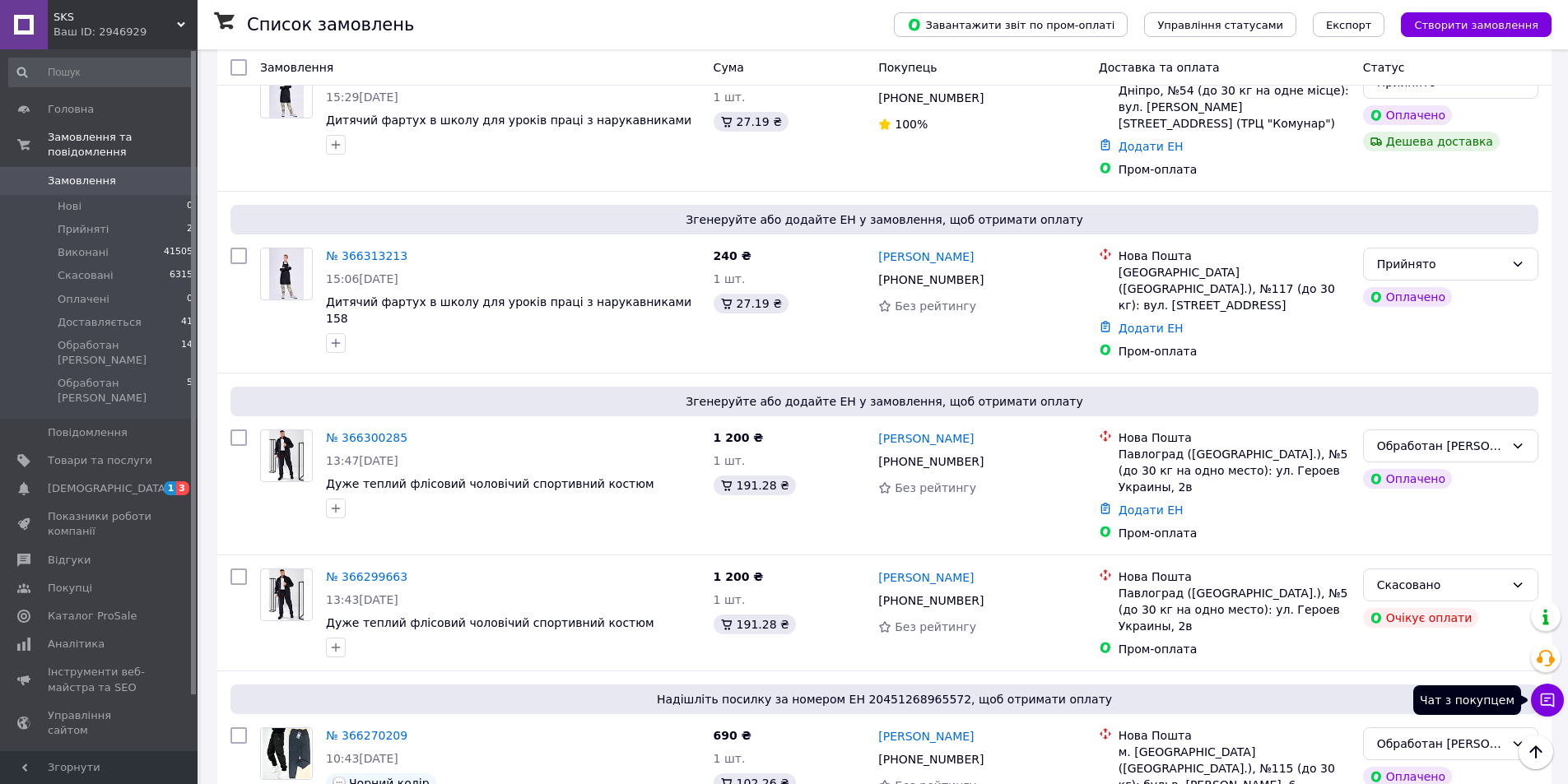
click at [1554, 706] on icon at bounding box center [1547, 700] width 14 height 14
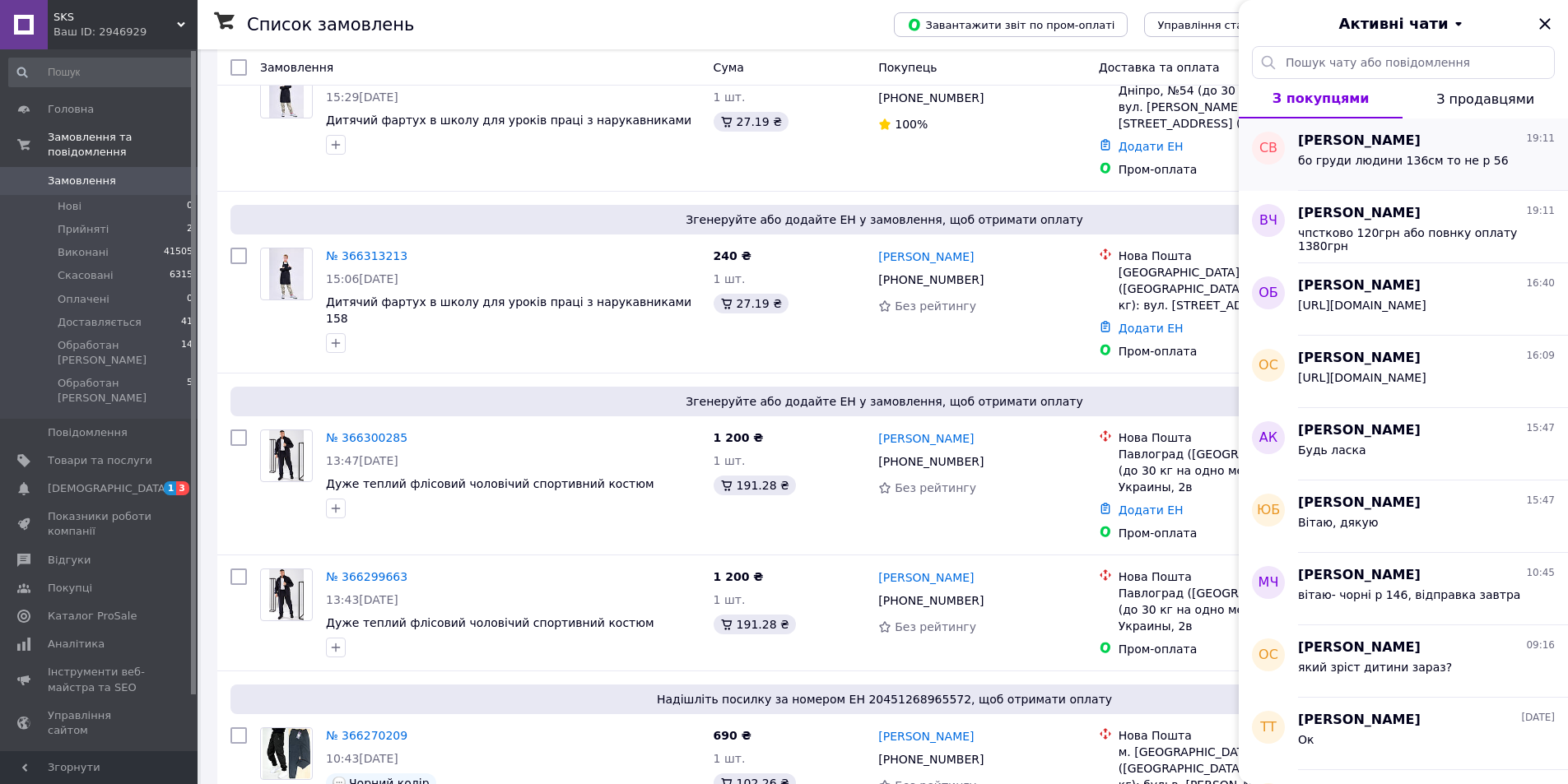
click at [1396, 169] on div "бо груди людини 136см то не р 56" at bounding box center [1403, 165] width 211 height 23
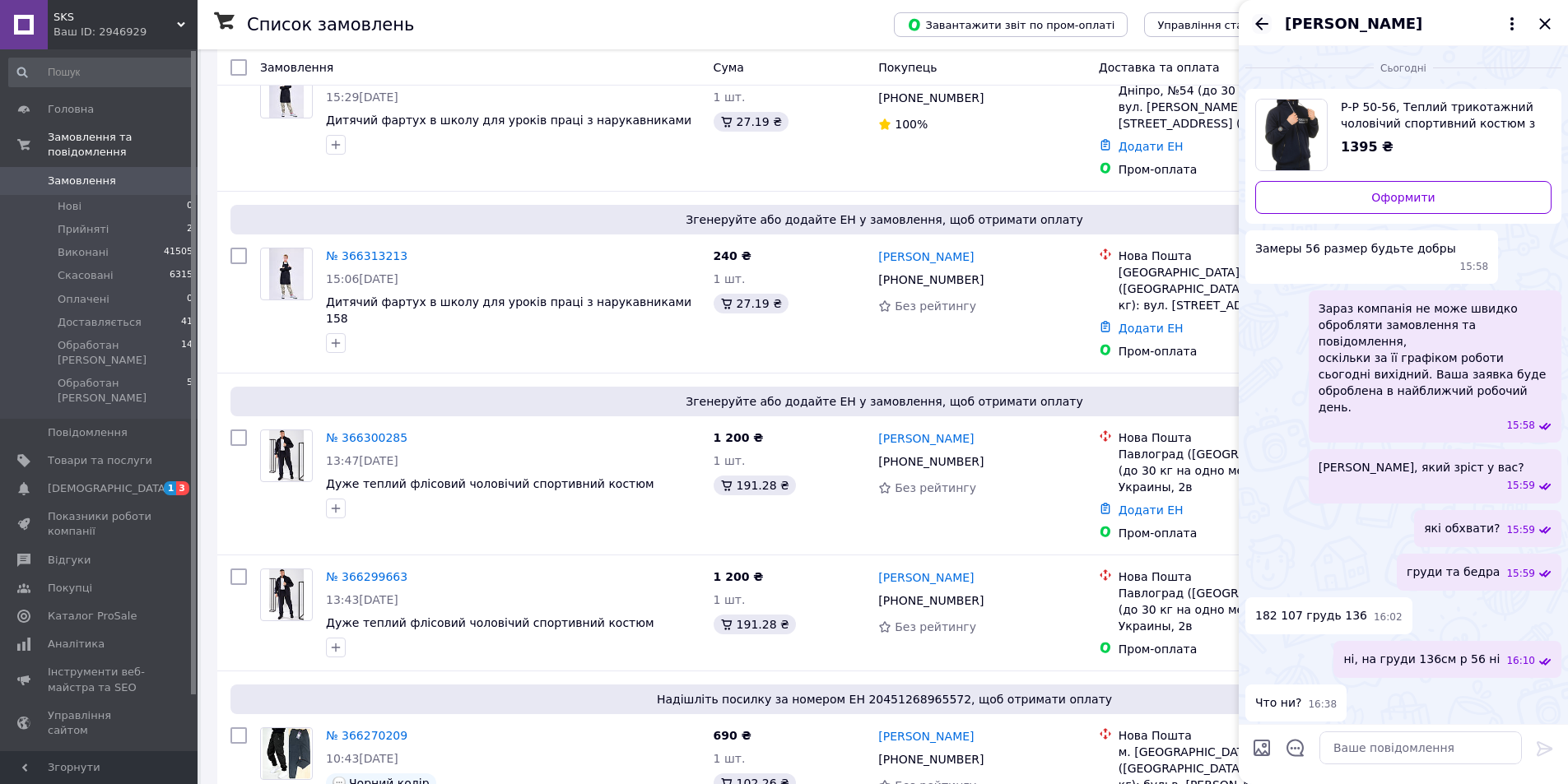
click at [1261, 22] on icon "Назад" at bounding box center [1261, 23] width 20 height 20
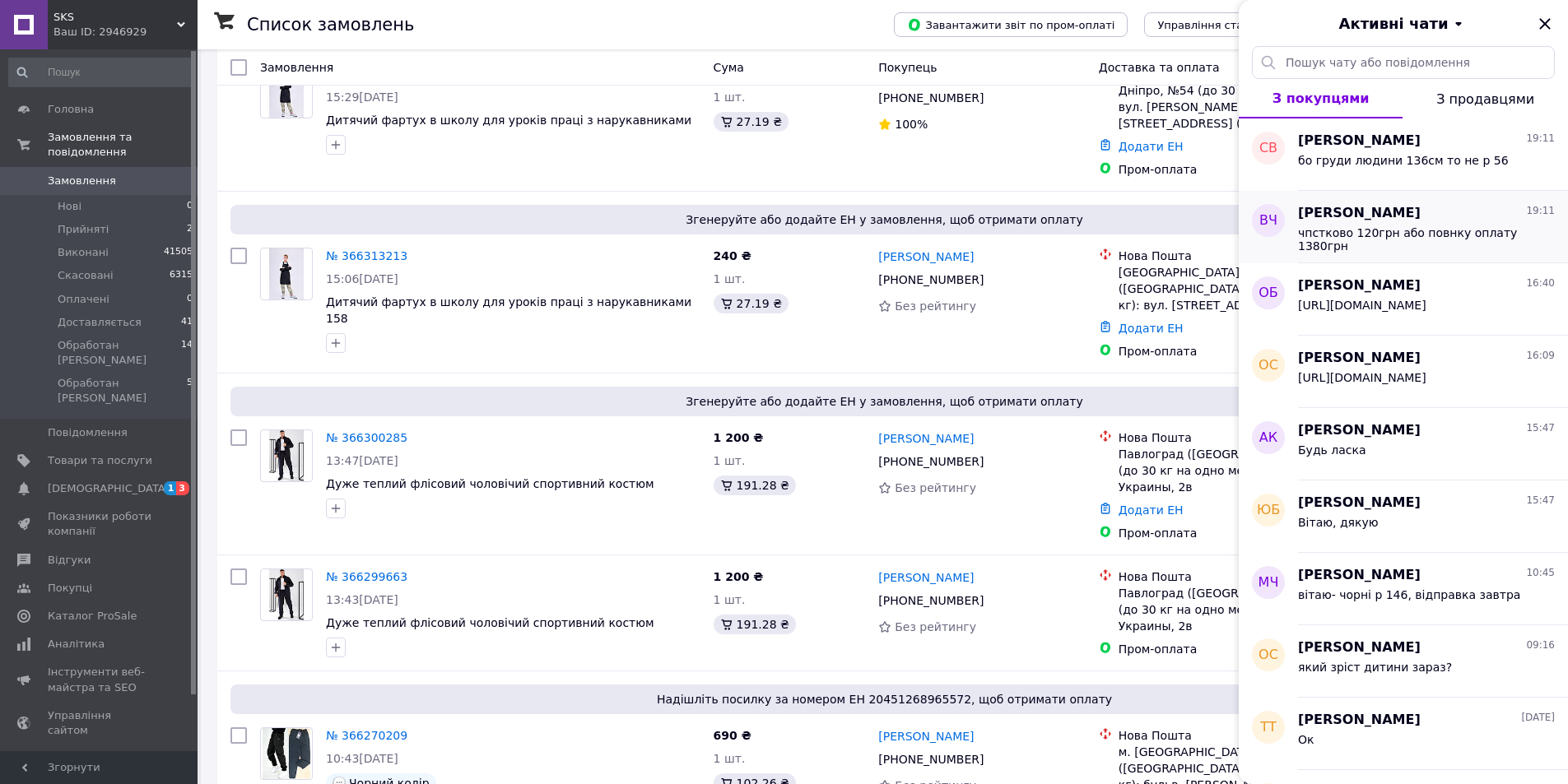
click at [1353, 221] on span "[PERSON_NAME]" at bounding box center [1358, 213] width 122 height 19
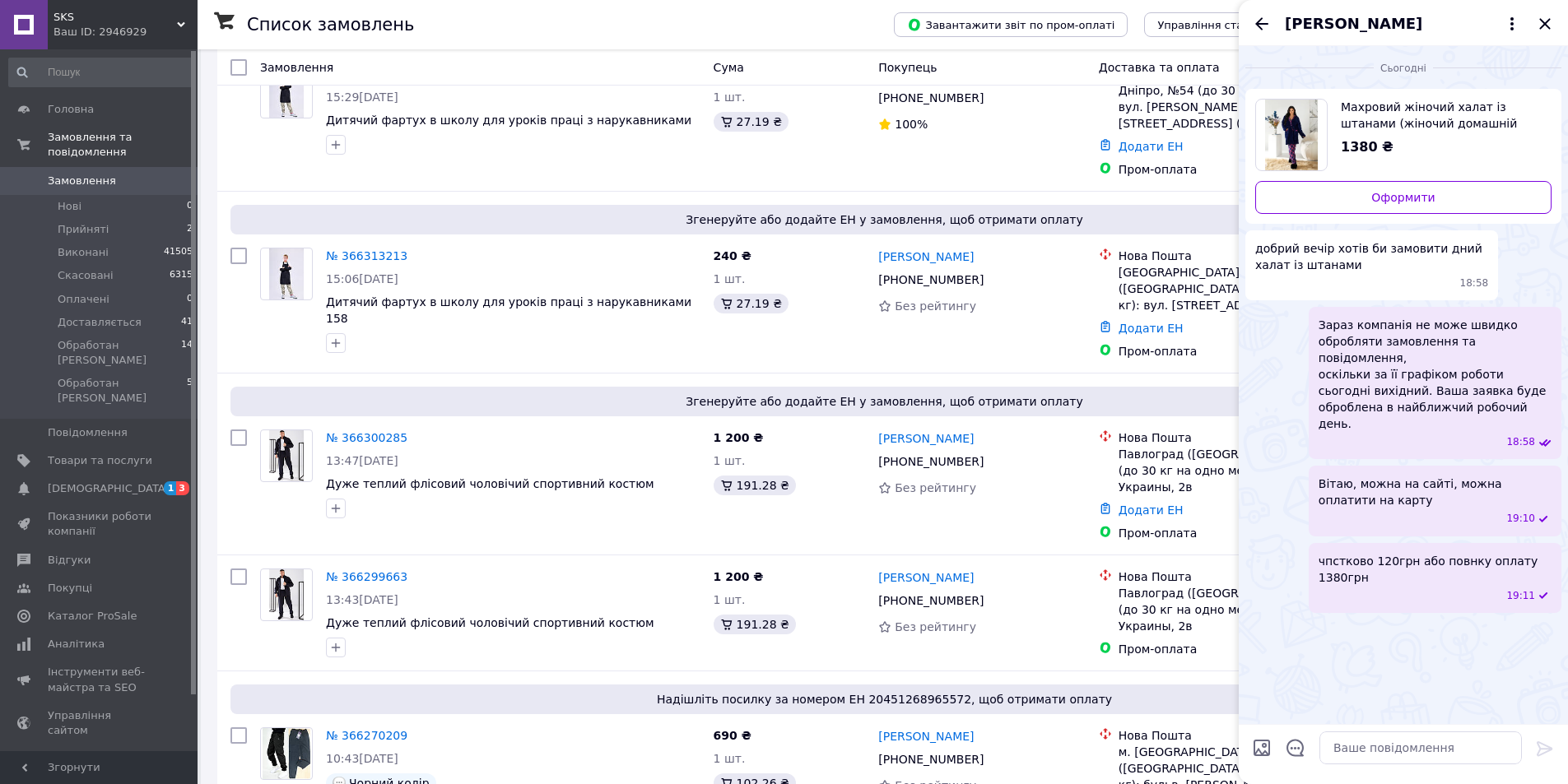
click at [1357, 26] on span "[PERSON_NAME]" at bounding box center [1353, 23] width 137 height 21
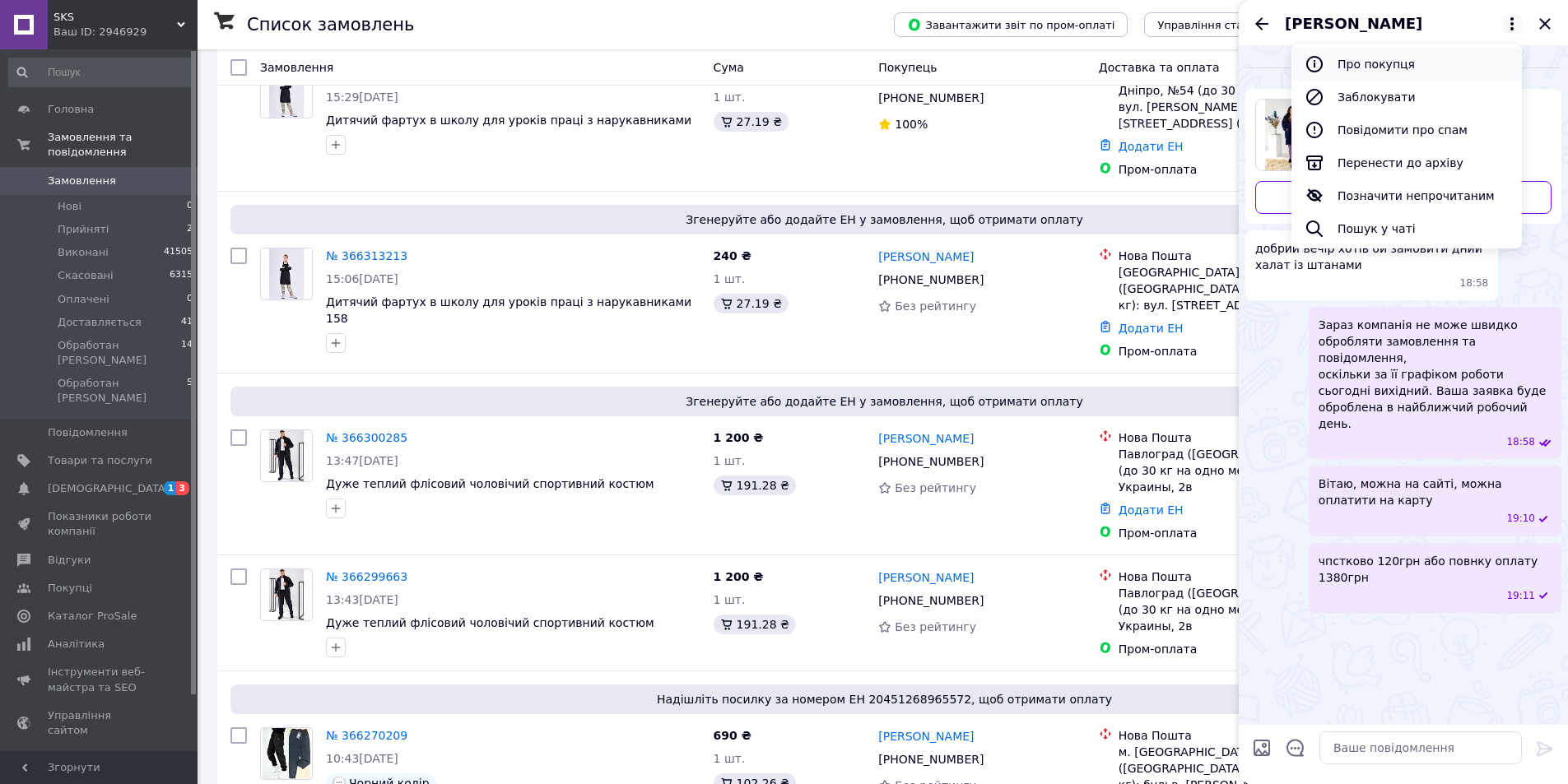
click at [1380, 65] on button "Про покупця" at bounding box center [1406, 63] width 230 height 33
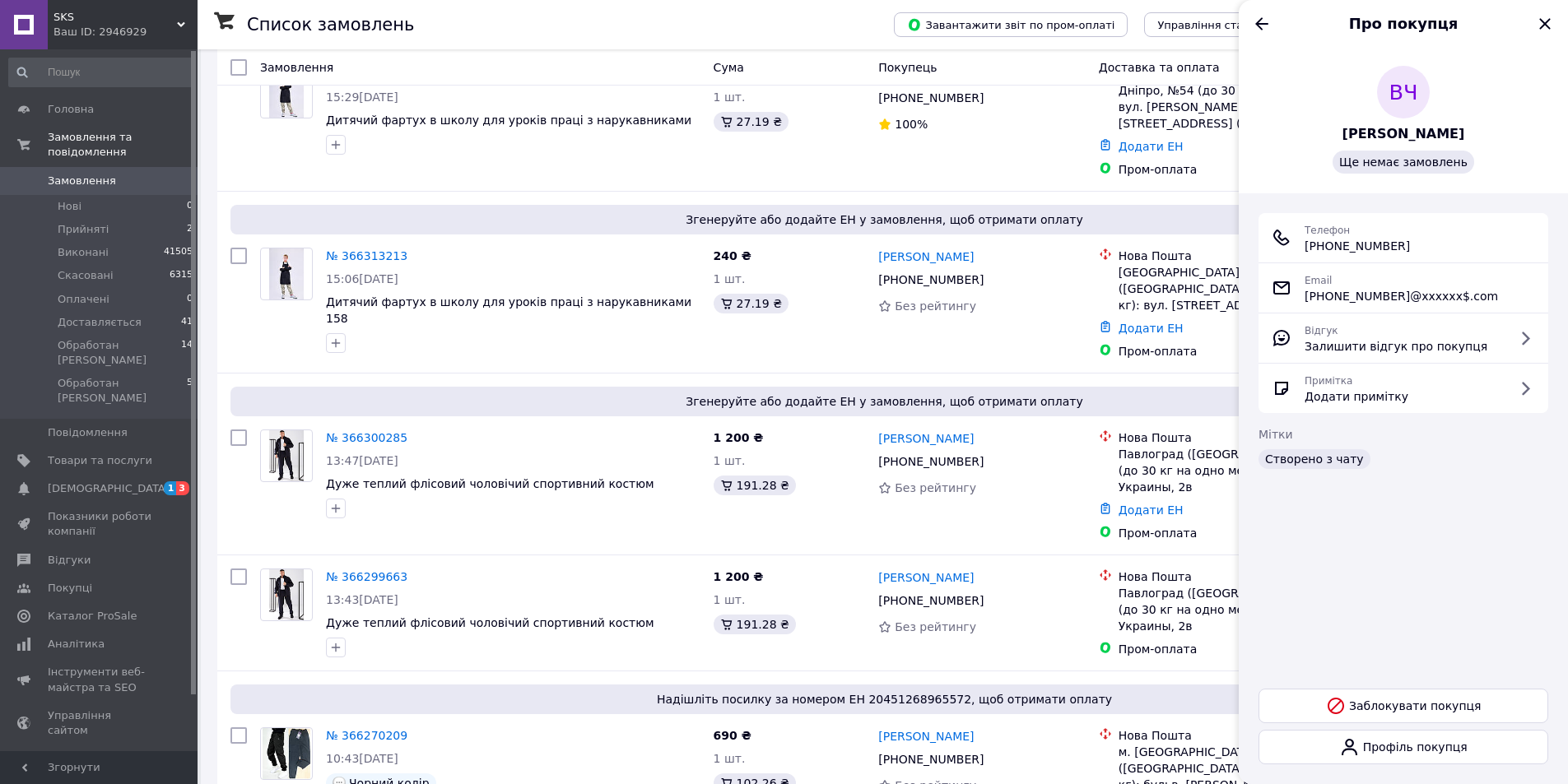
drag, startPoint x: 1407, startPoint y: 245, endPoint x: 1325, endPoint y: 248, distance: 82.1
click at [1325, 248] on div "Телефон +380 (98) 508-26-82" at bounding box center [1403, 237] width 263 height 33
copy span "0 (98) 508-26-82"
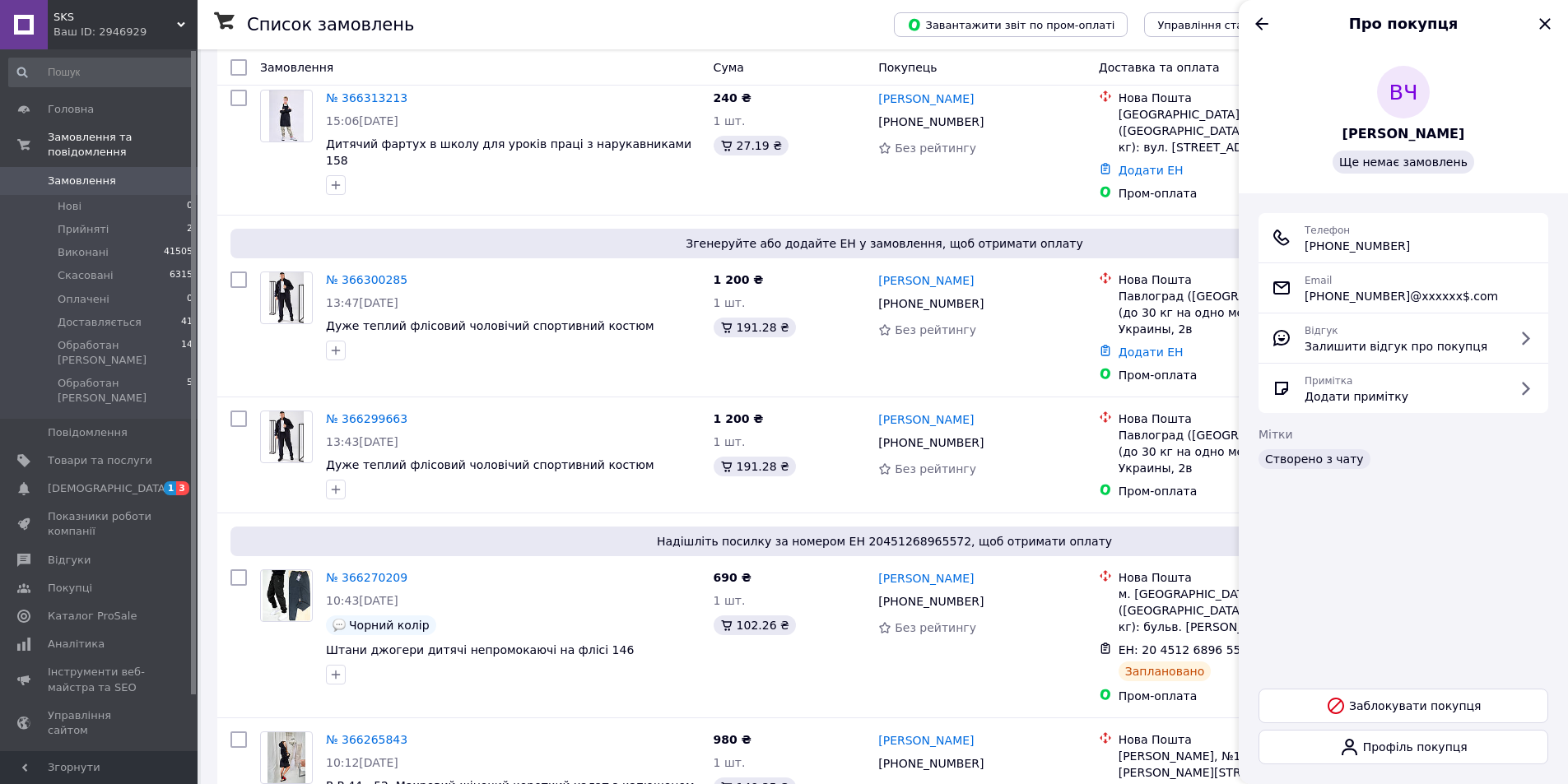
scroll to position [904, 0]
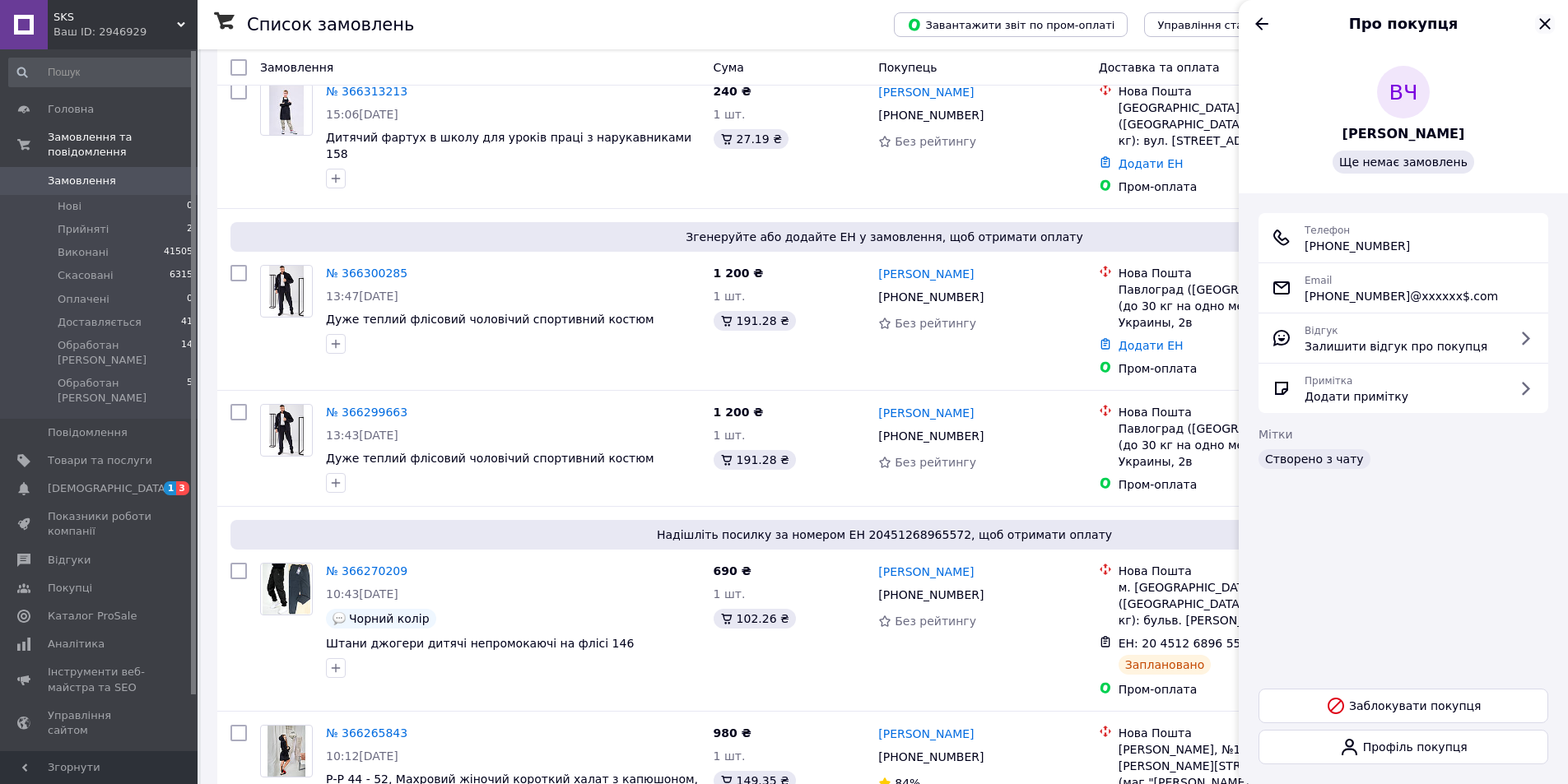
click at [1547, 21] on icon "Закрити" at bounding box center [1544, 22] width 10 height 10
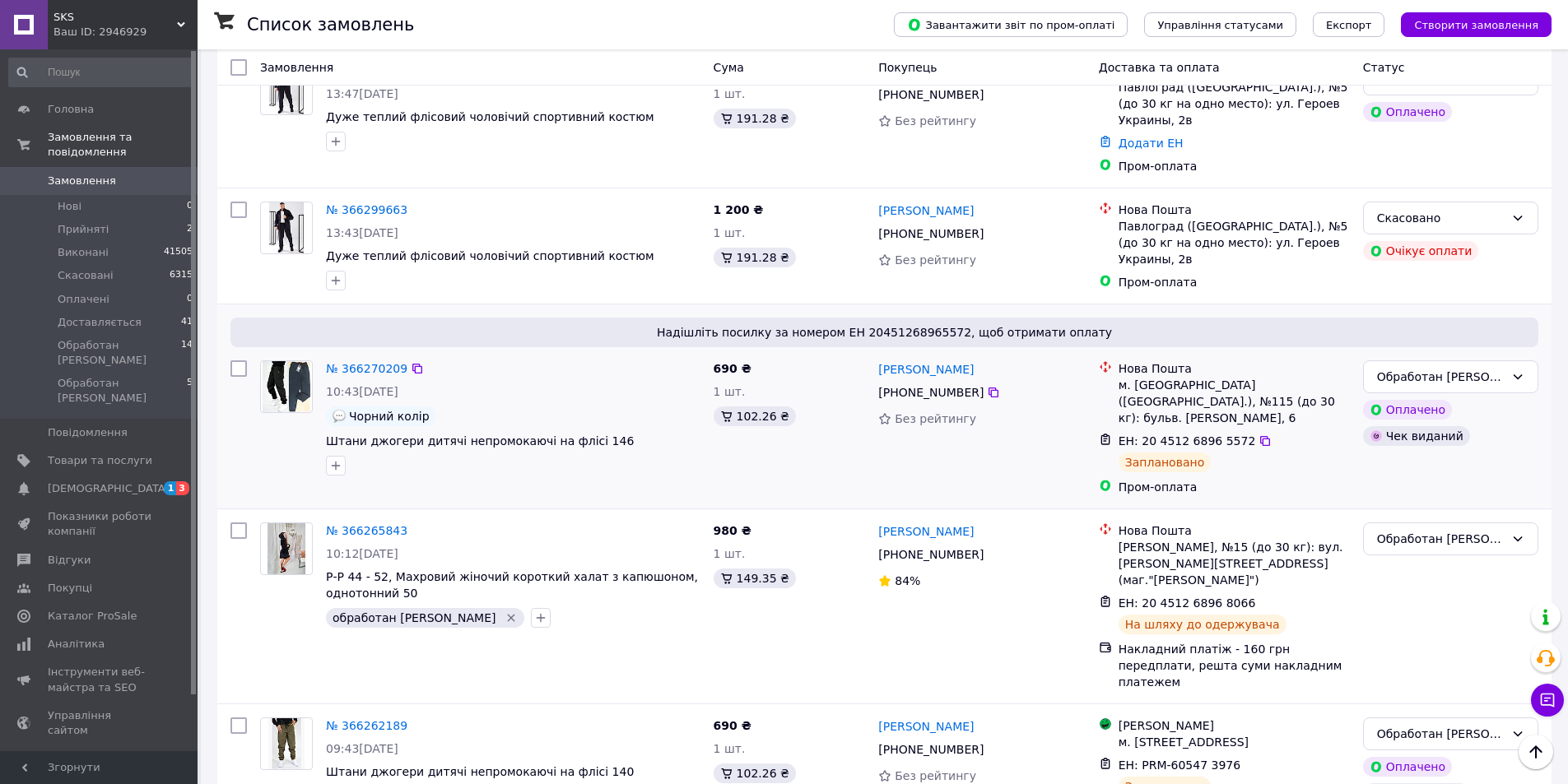
scroll to position [1069, 0]
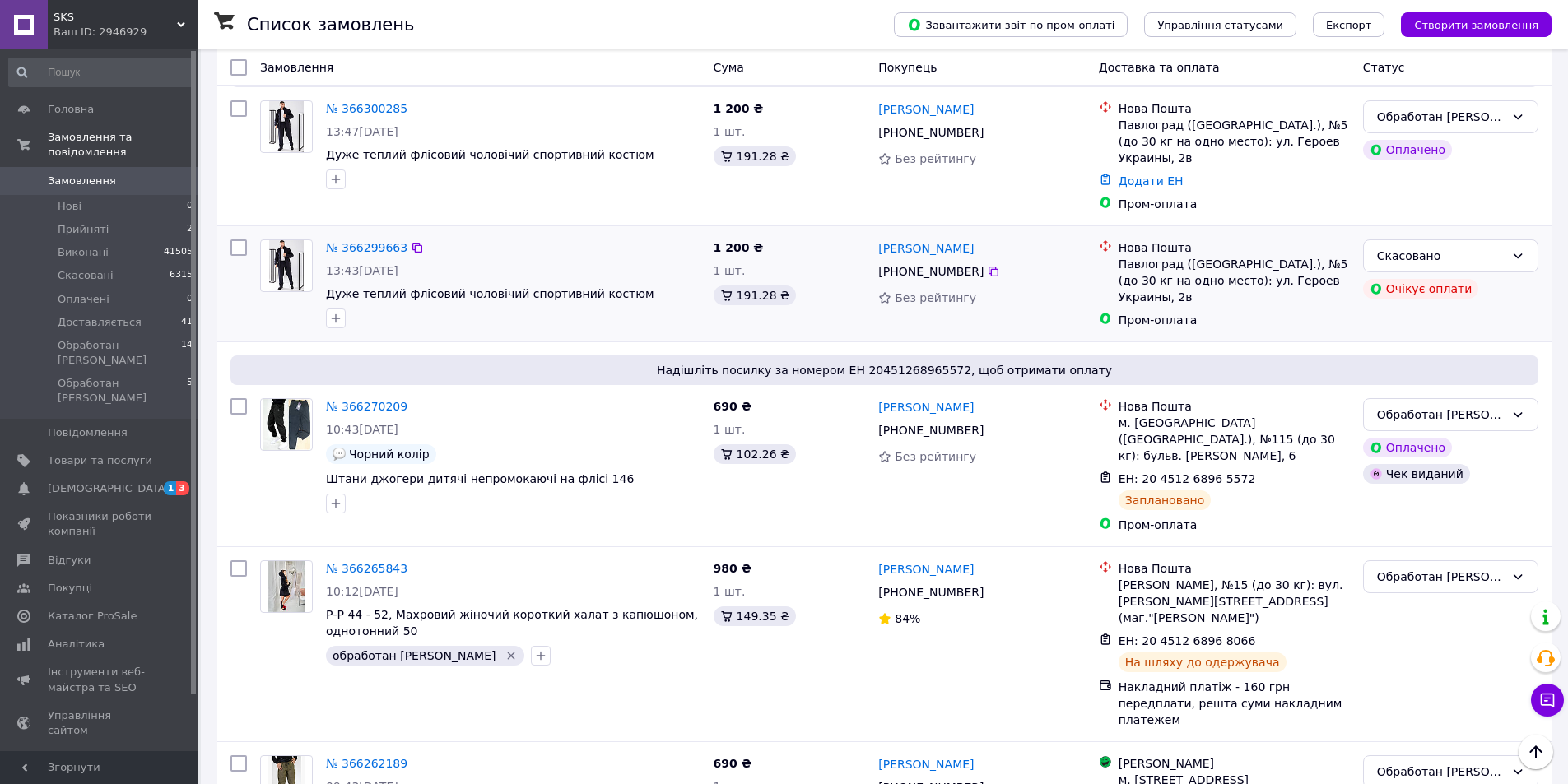
click at [368, 241] on link "№ 366299663" at bounding box center [366, 247] width 81 height 13
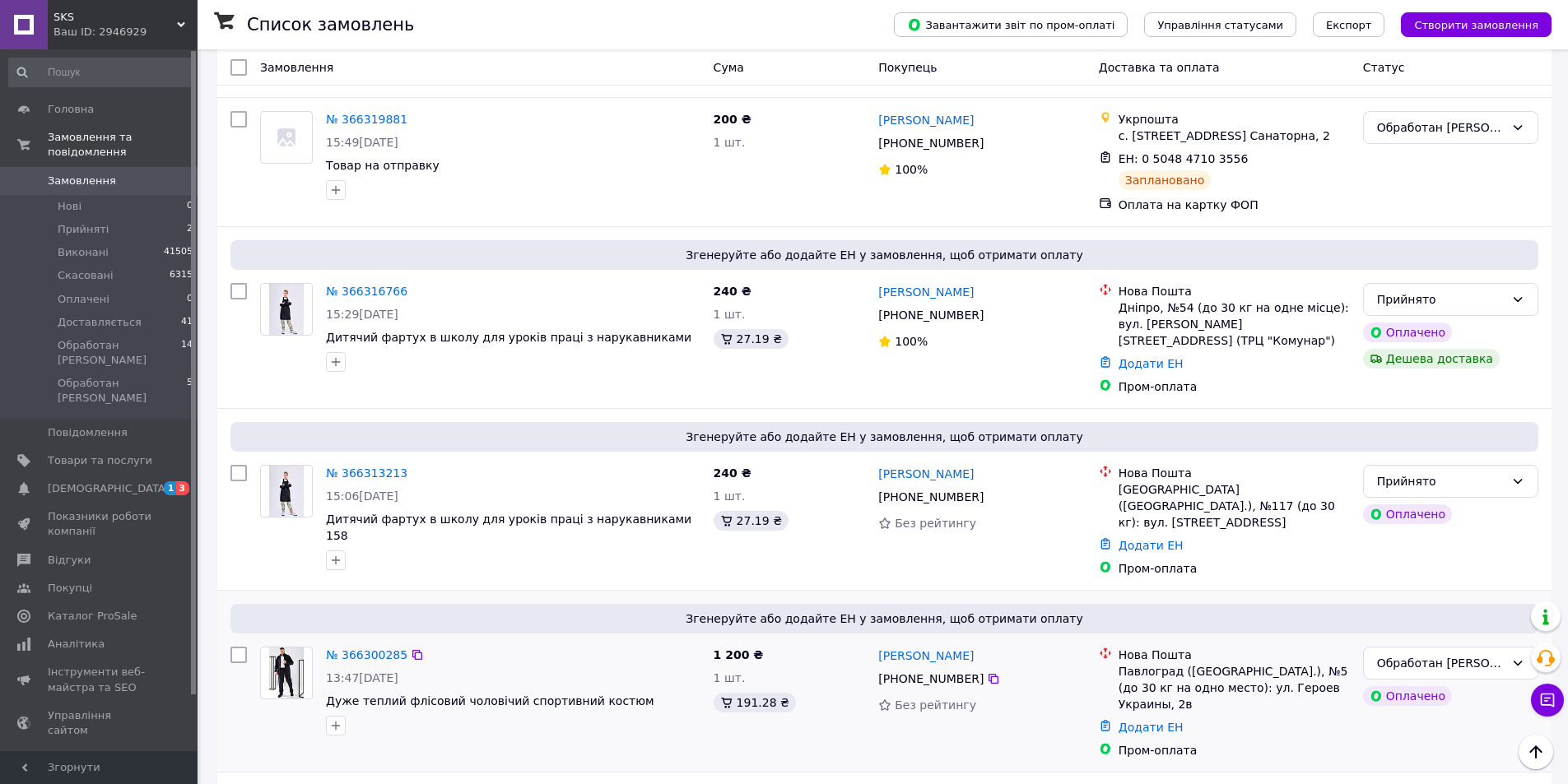
scroll to position [576, 0]
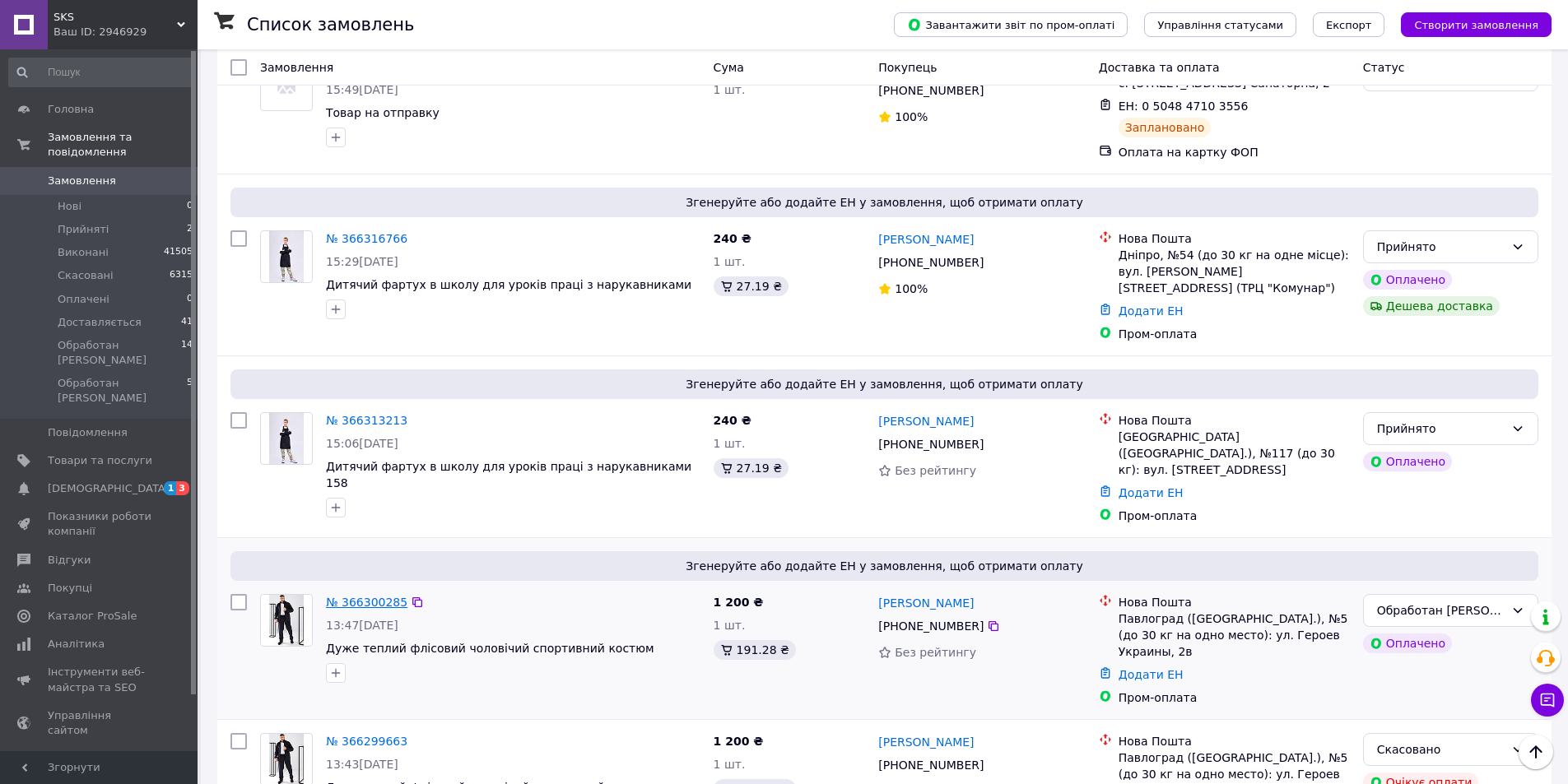
click at [368, 596] on link "№ 366300285" at bounding box center [366, 602] width 81 height 13
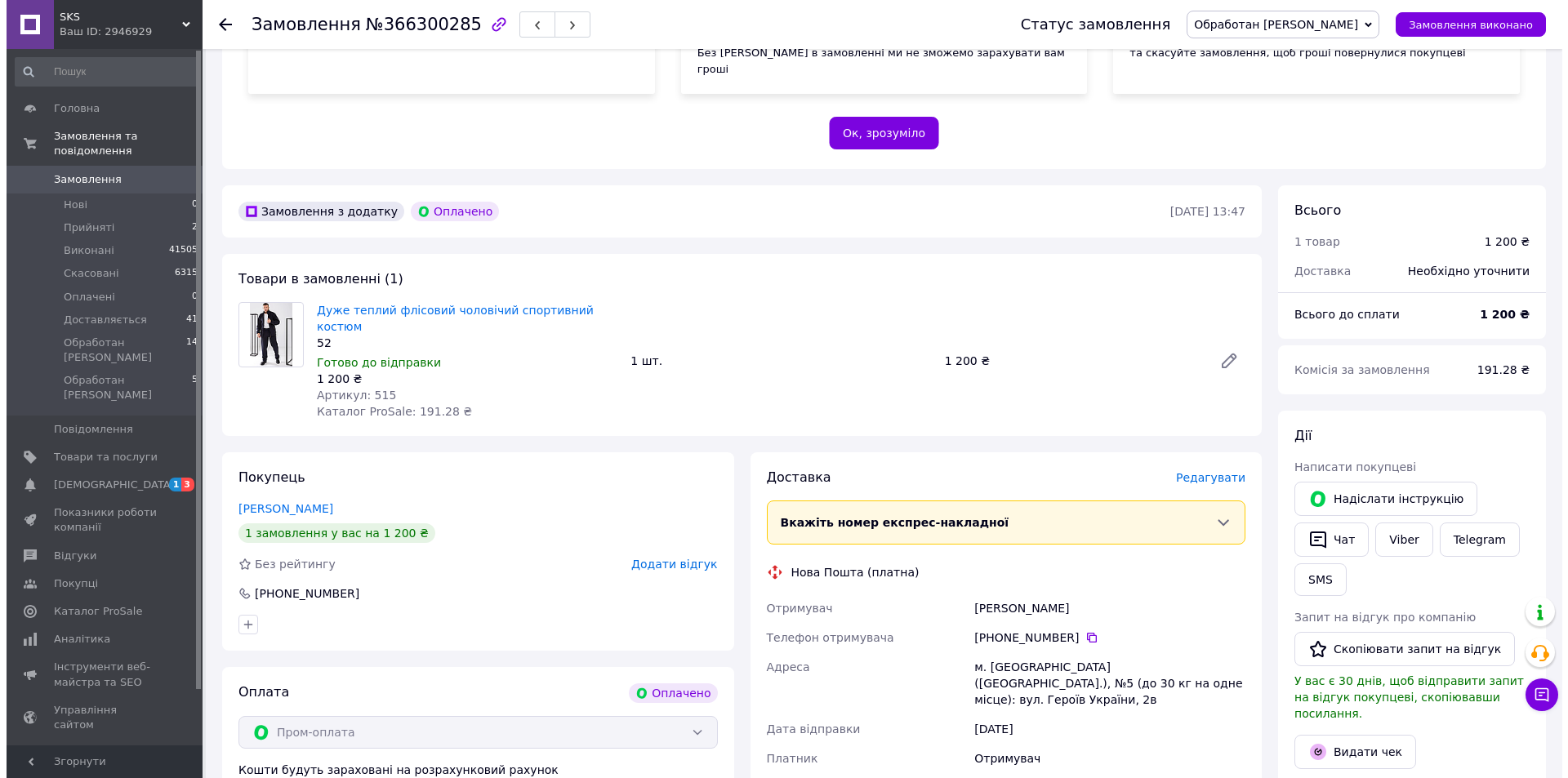
scroll to position [327, 0]
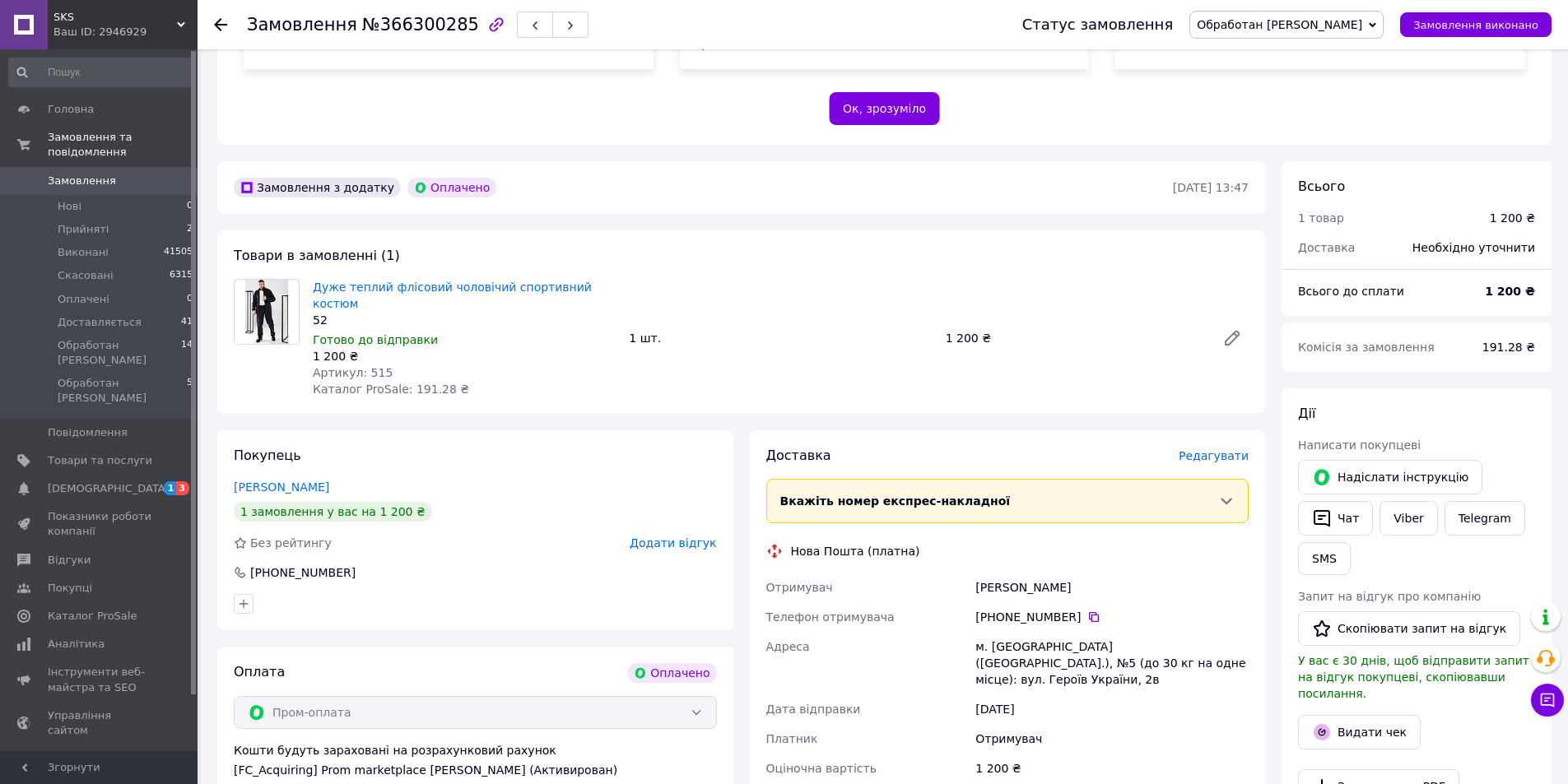
click at [1213, 449] on span "Редагувати" at bounding box center [1213, 456] width 70 height 13
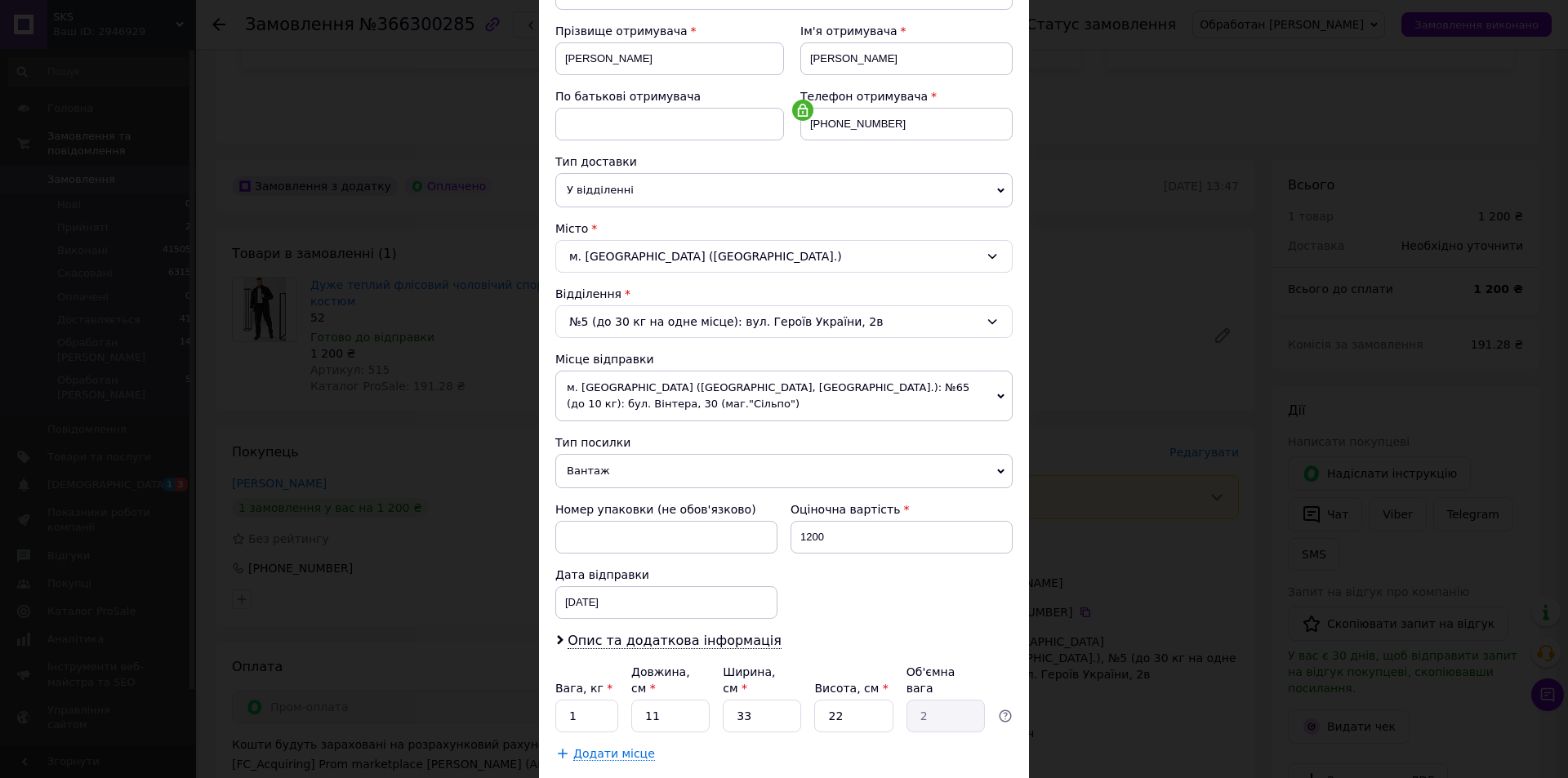
scroll to position [322, 0]
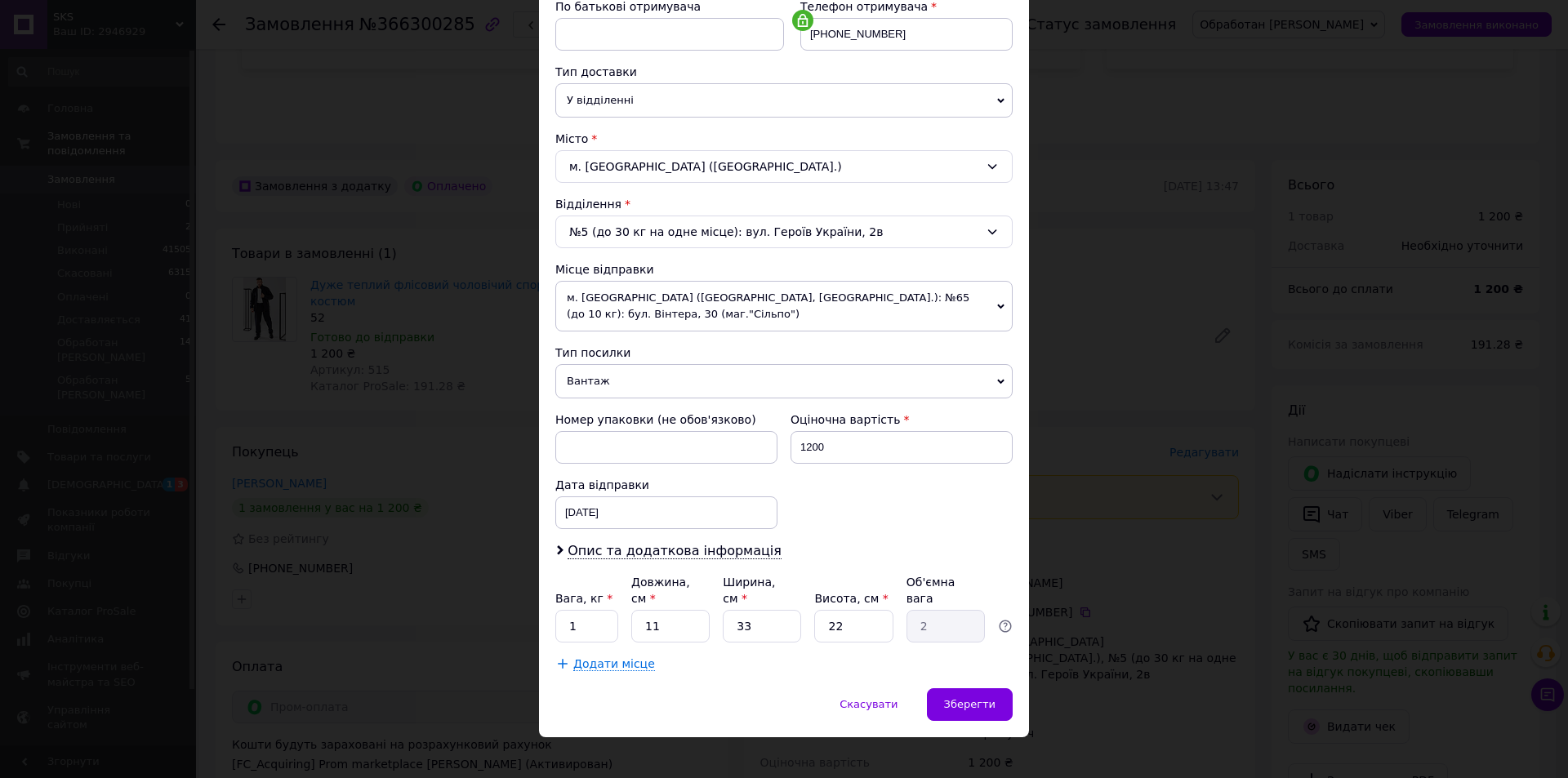
click at [666, 302] on span "м. [GEOGRAPHIC_DATA] ([GEOGRAPHIC_DATA], [GEOGRAPHIC_DATA].): №65 (до 10 кг): б…" at bounding box center [784, 305] width 457 height 51
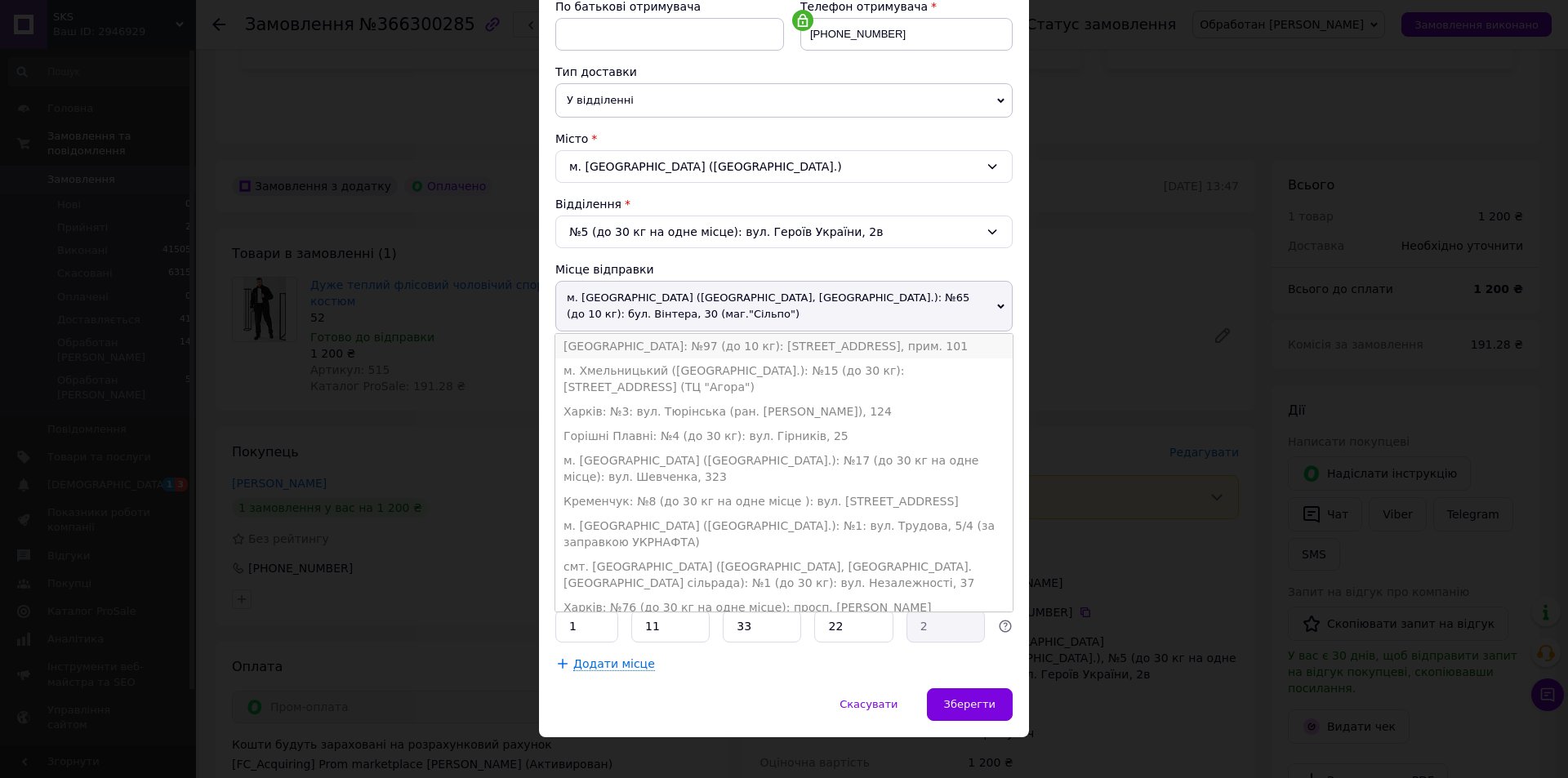
click at [666, 339] on li "[GEOGRAPHIC_DATA]: №97 (до 10 кг): [STREET_ADDRESS], прим. 101" at bounding box center [784, 346] width 457 height 24
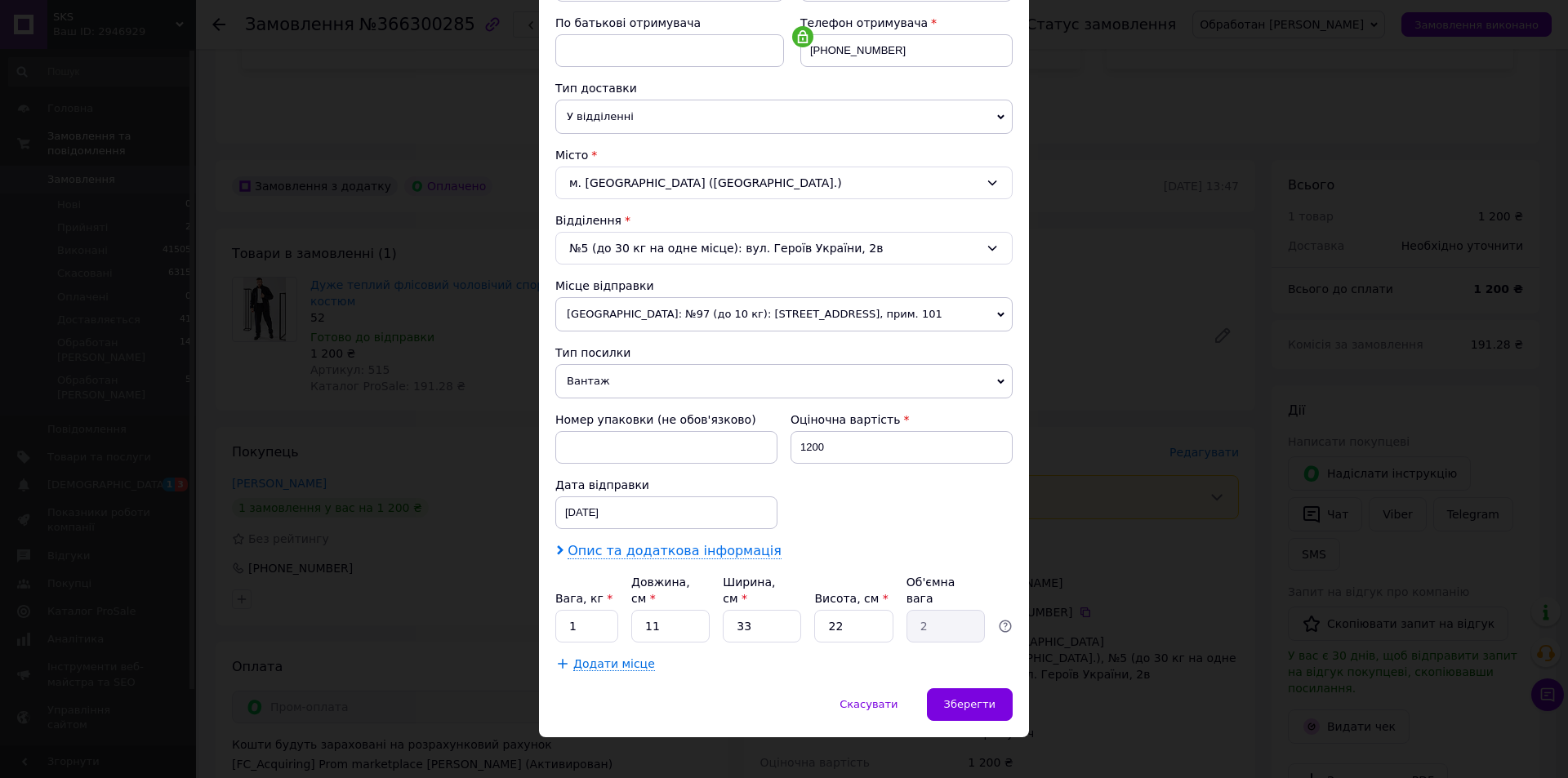
click at [622, 553] on span "Опис та додаткова інформація" at bounding box center [674, 551] width 214 height 17
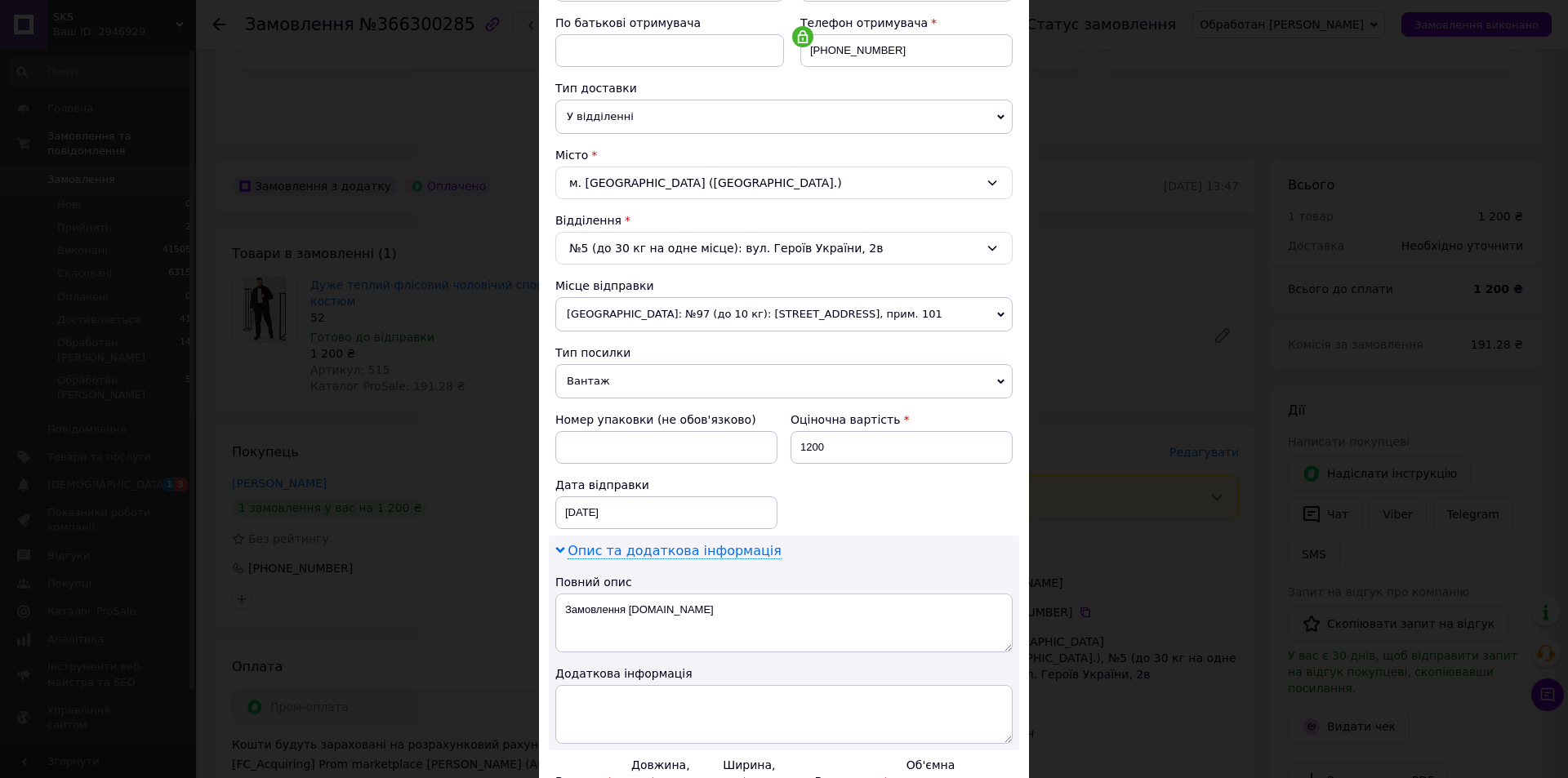
scroll to position [322, 0]
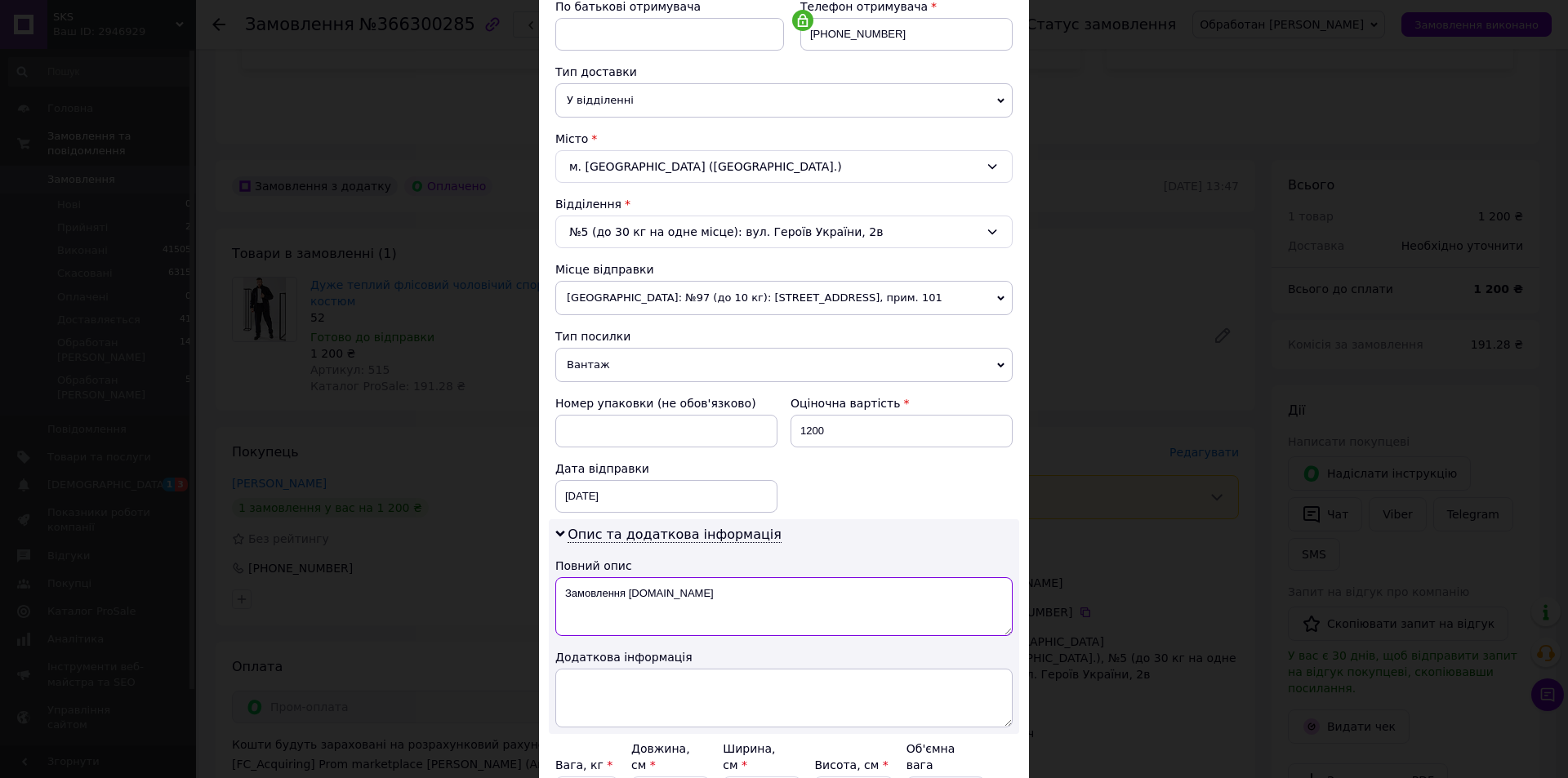
drag, startPoint x: 674, startPoint y: 594, endPoint x: 562, endPoint y: 597, distance: 112.0
click at [562, 597] on textarea "Замовлення Prom.ua" at bounding box center [784, 607] width 457 height 59
drag, startPoint x: 714, startPoint y: 595, endPoint x: 579, endPoint y: 594, distance: 135.0
click at [558, 595] on textarea "код 515 темно синій 52/54" at bounding box center [784, 607] width 457 height 59
type textarea "код 515 темно синій 52/54"
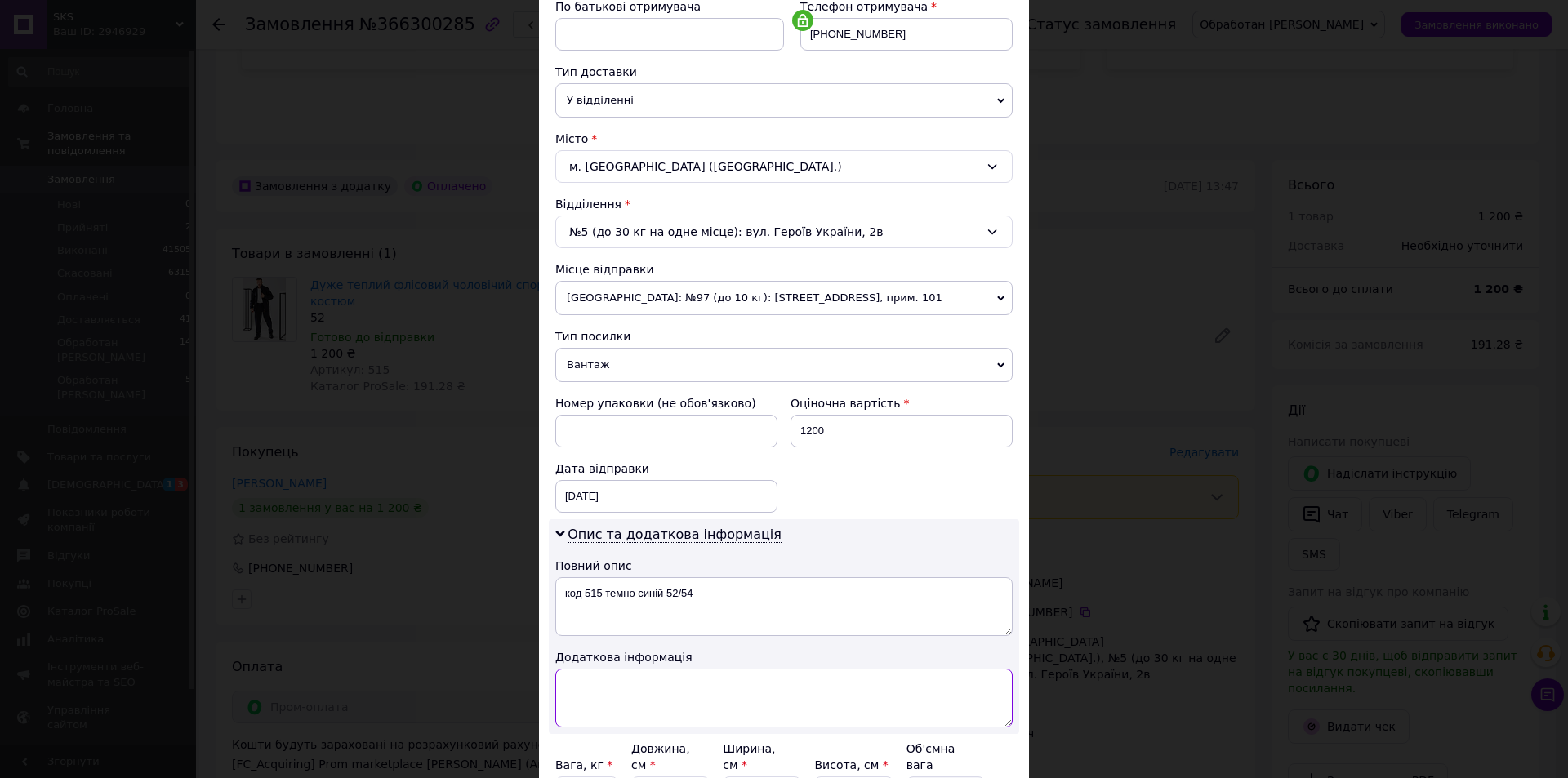
paste textarea "код 515 темно синій 52/54"
type textarea "код 515 темно синій 52/54"
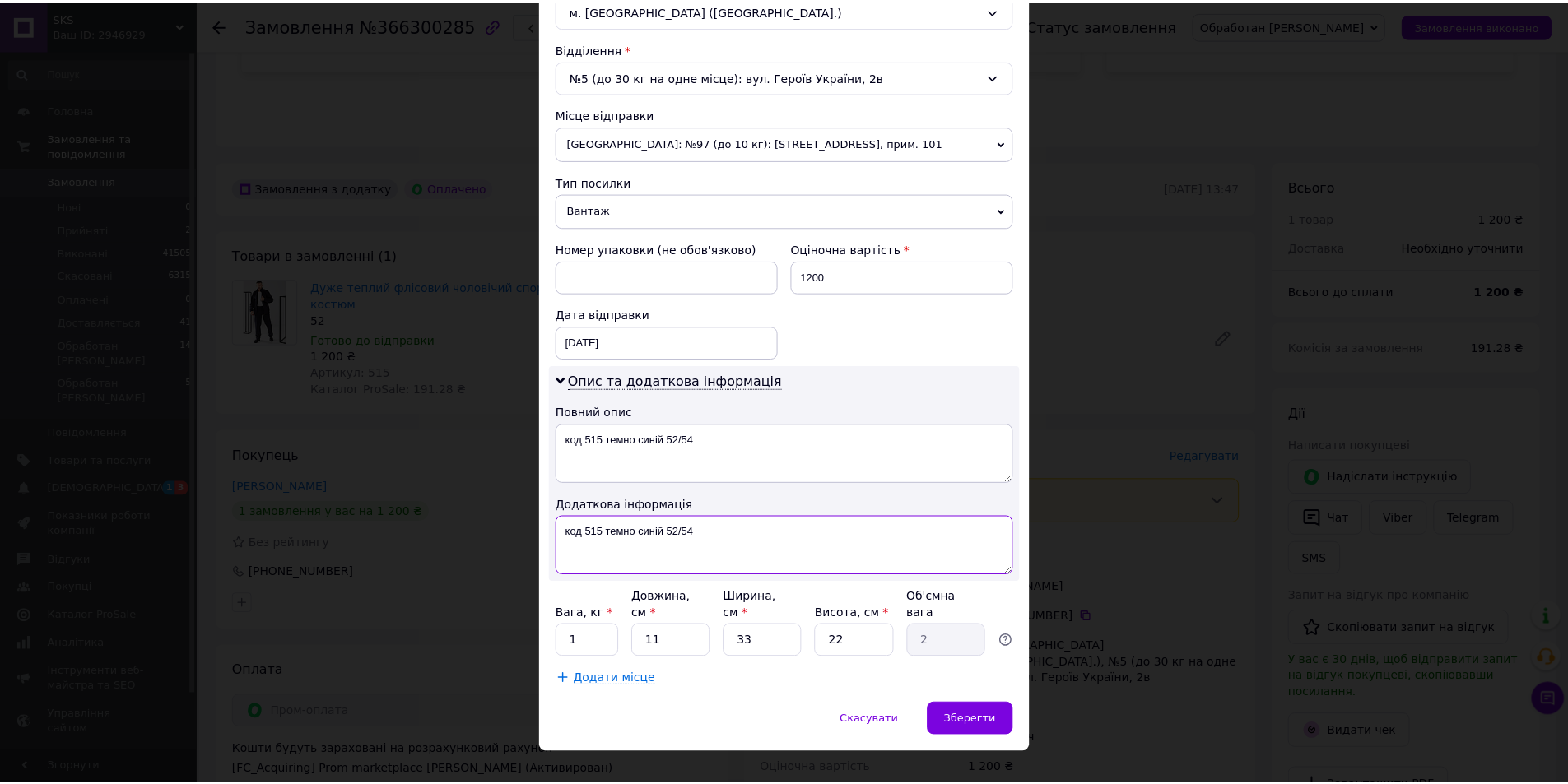
scroll to position [492, 0]
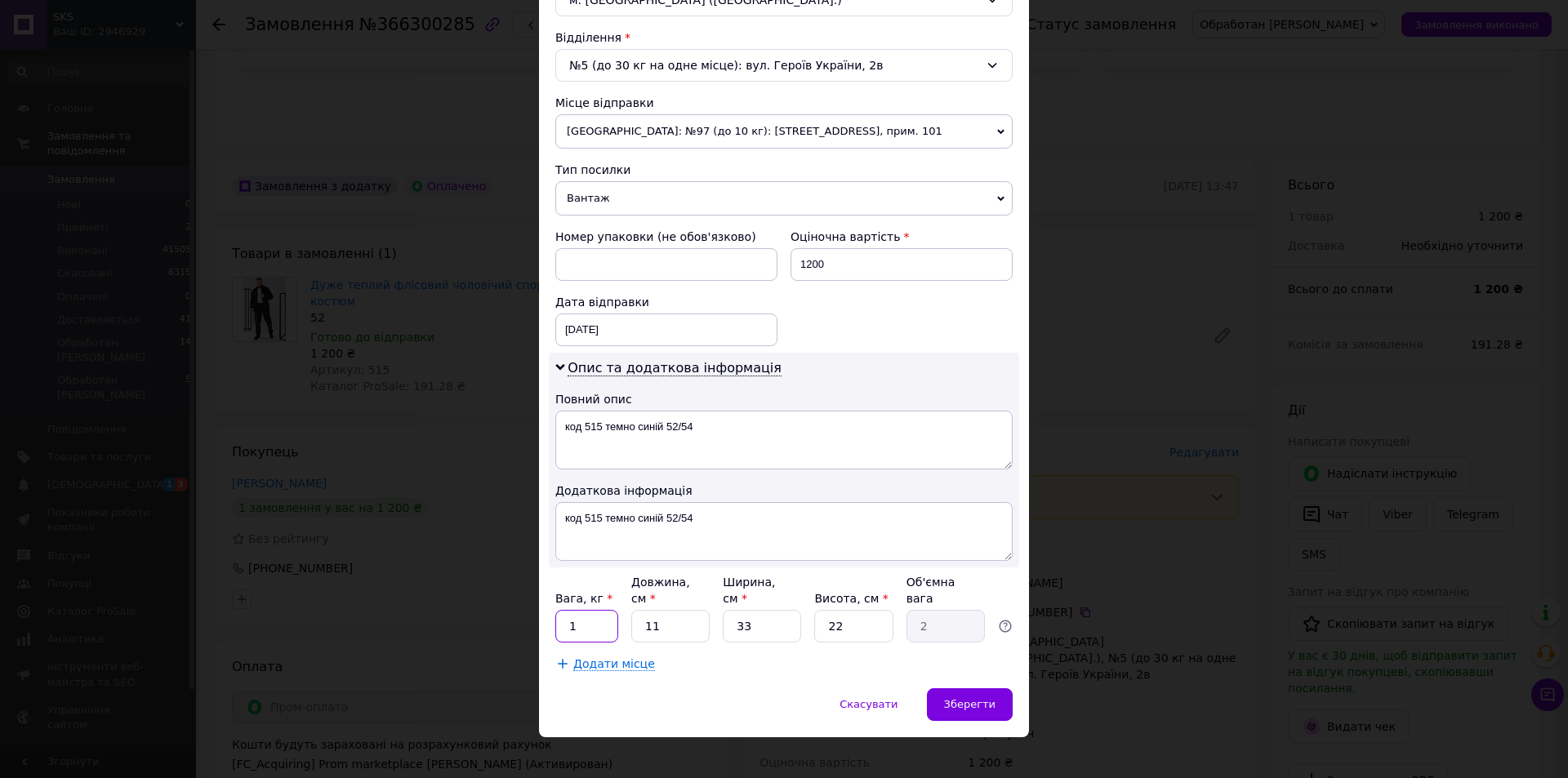
drag, startPoint x: 588, startPoint y: 610, endPoint x: 560, endPoint y: 610, distance: 28.0
click at [560, 610] on input "1" at bounding box center [587, 625] width 63 height 32
type input "2"
click at [994, 688] on div "Зберегти" at bounding box center [969, 704] width 86 height 32
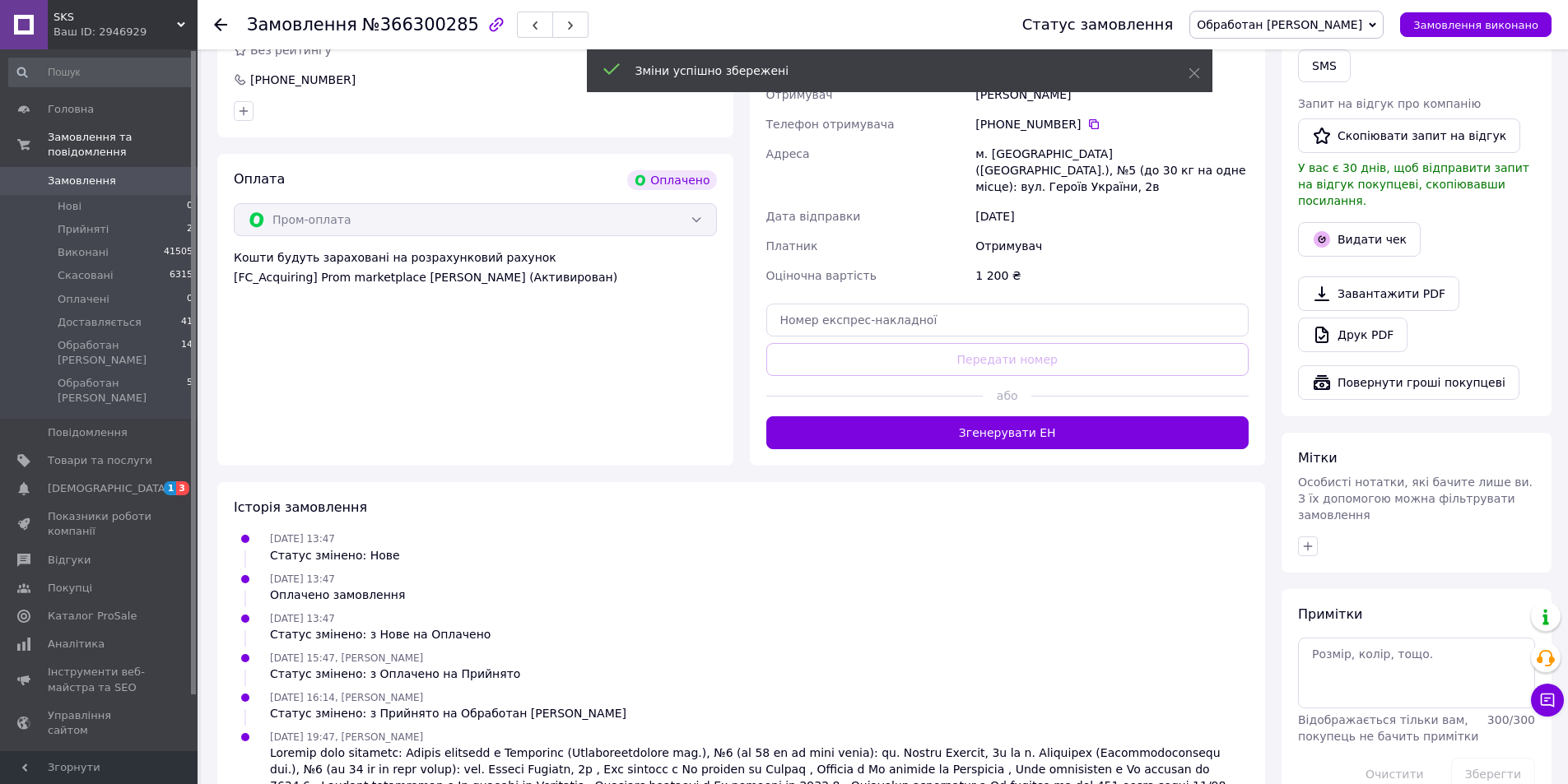
scroll to position [822, 0]
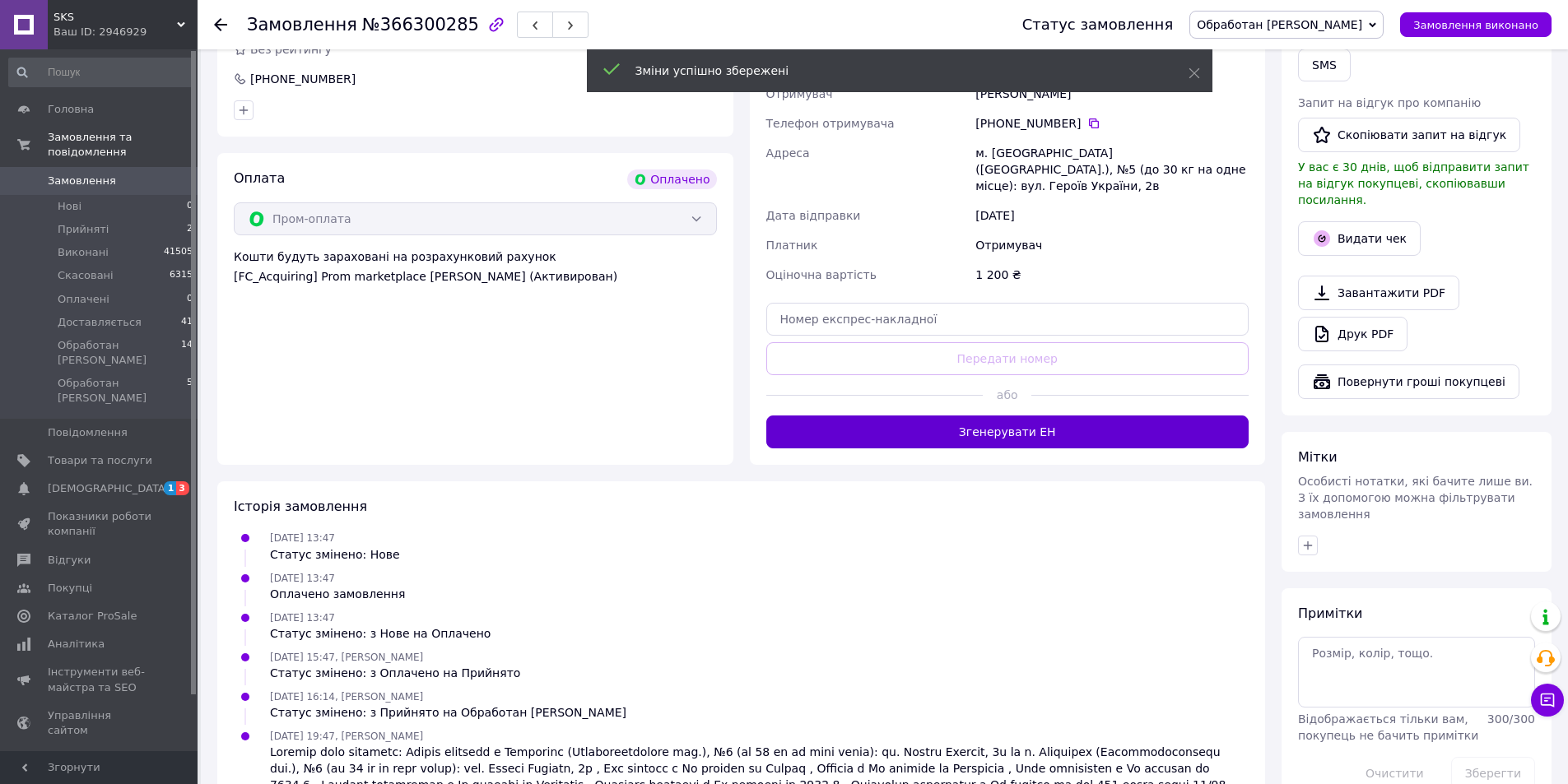
click at [1008, 415] on button "Згенерувати ЕН" at bounding box center [1007, 431] width 483 height 33
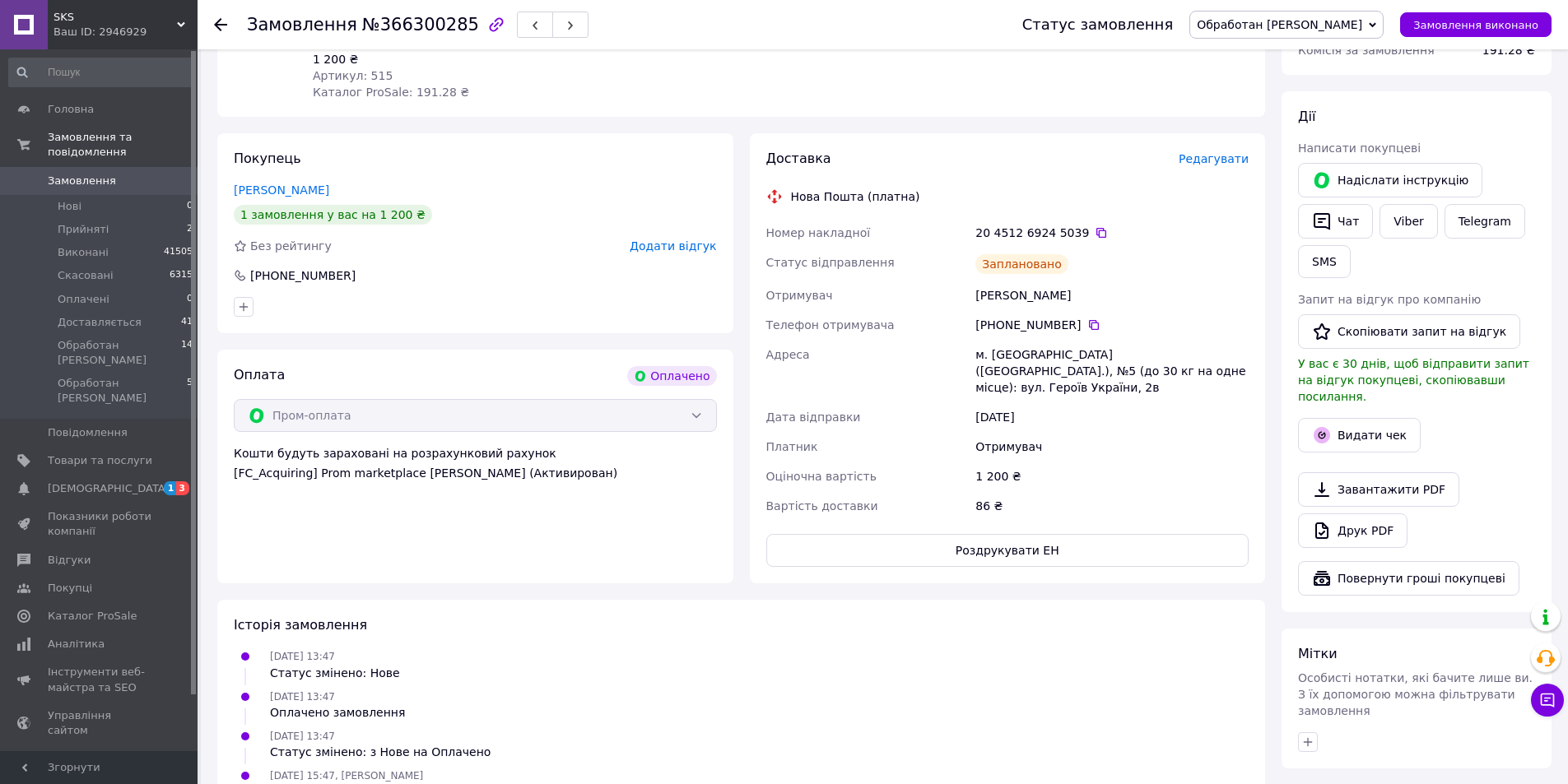
scroll to position [565, 0]
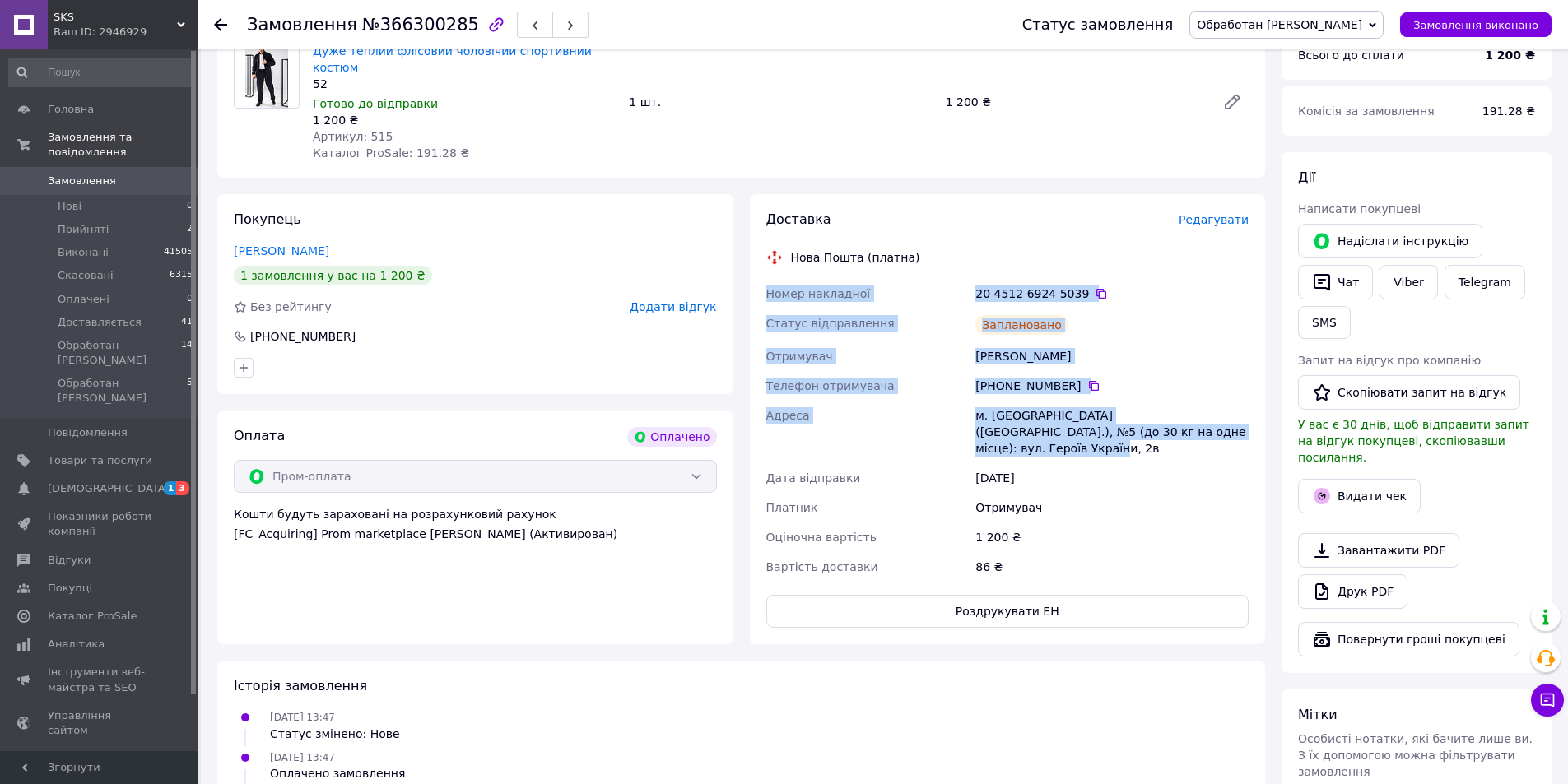
drag, startPoint x: 764, startPoint y: 242, endPoint x: 1130, endPoint y: 390, distance: 394.8
click at [1193, 405] on div "Доставка Редагувати Нова Пошта (платна) Номер накладної 20 4512 6924 5039   Ста…" at bounding box center [1007, 419] width 516 height 450
copy div "Номер накладної 20 4512 6924 5039   Статус відправлення Заплановано Отримувач П…"
click at [1040, 595] on button "Роздрукувати ЕН" at bounding box center [1007, 611] width 483 height 33
click at [122, 173] on span "Замовлення" at bounding box center [100, 181] width 104 height 15
